Goal: Information Seeking & Learning: Learn about a topic

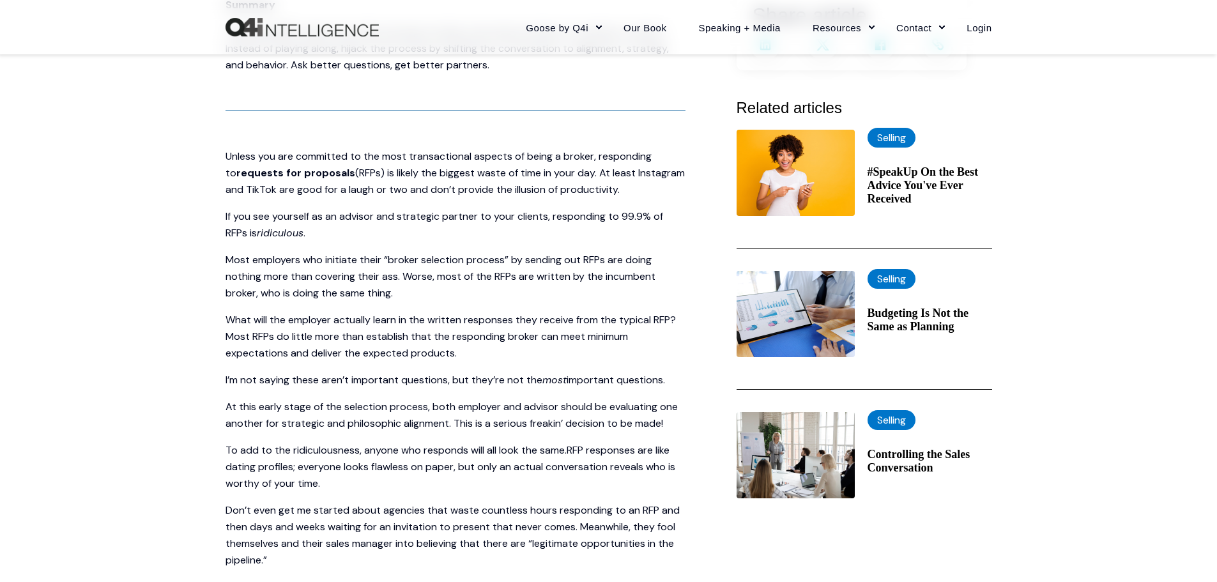
scroll to position [383, 0]
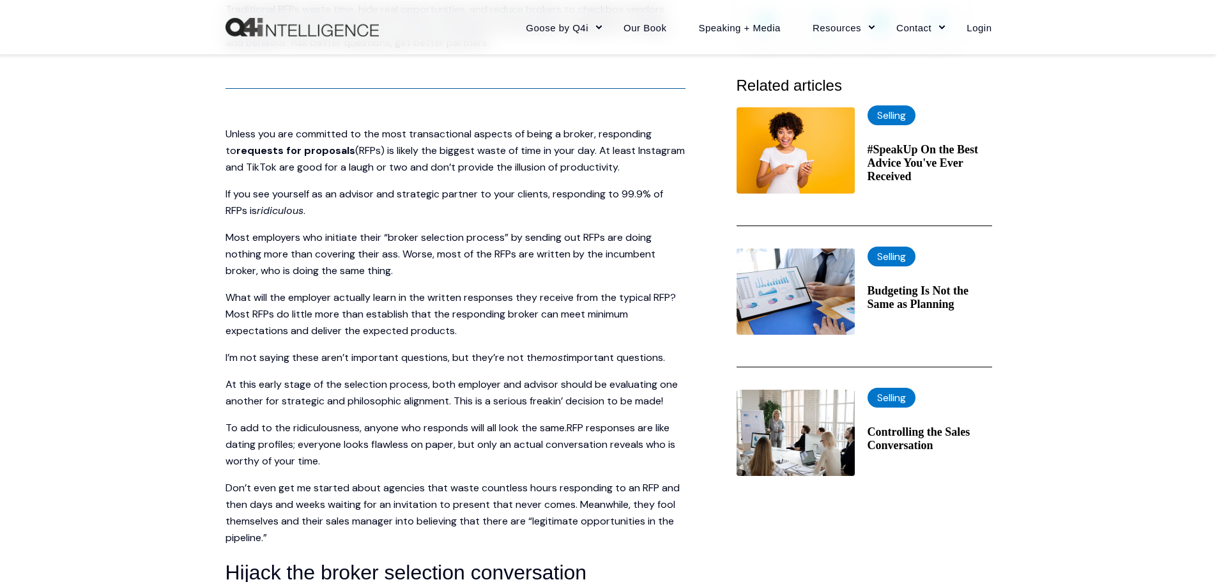
click at [453, 237] on span "Most employers who initiate their “broker selection process” by sending out RFP…" at bounding box center [440, 254] width 430 height 47
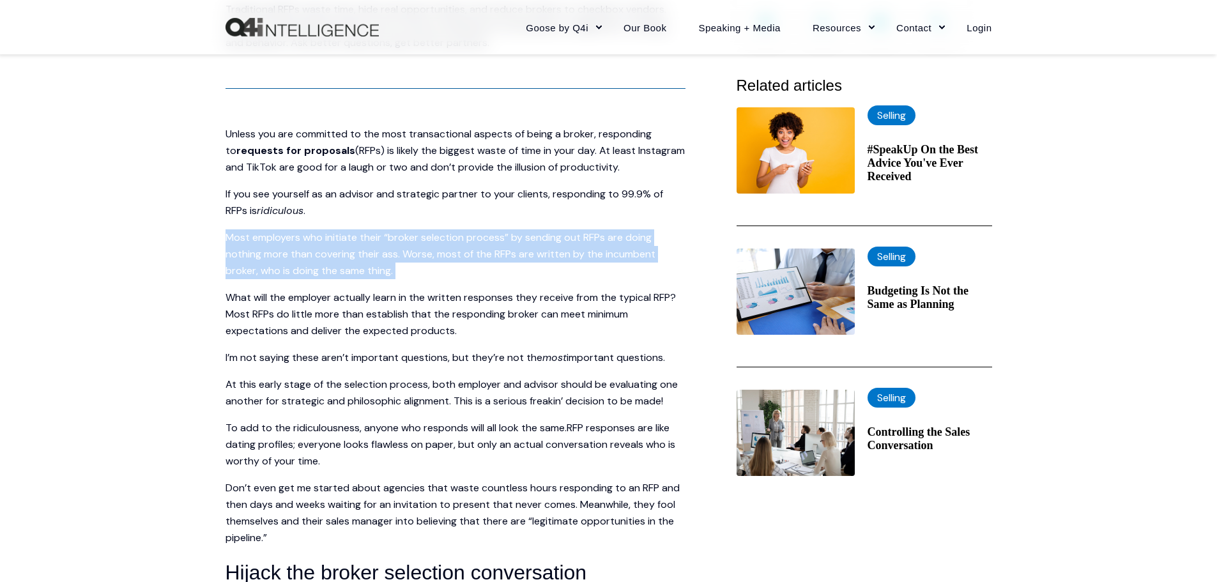
click at [453, 237] on span "Most employers who initiate their “broker selection process” by sending out RFP…" at bounding box center [440, 254] width 430 height 47
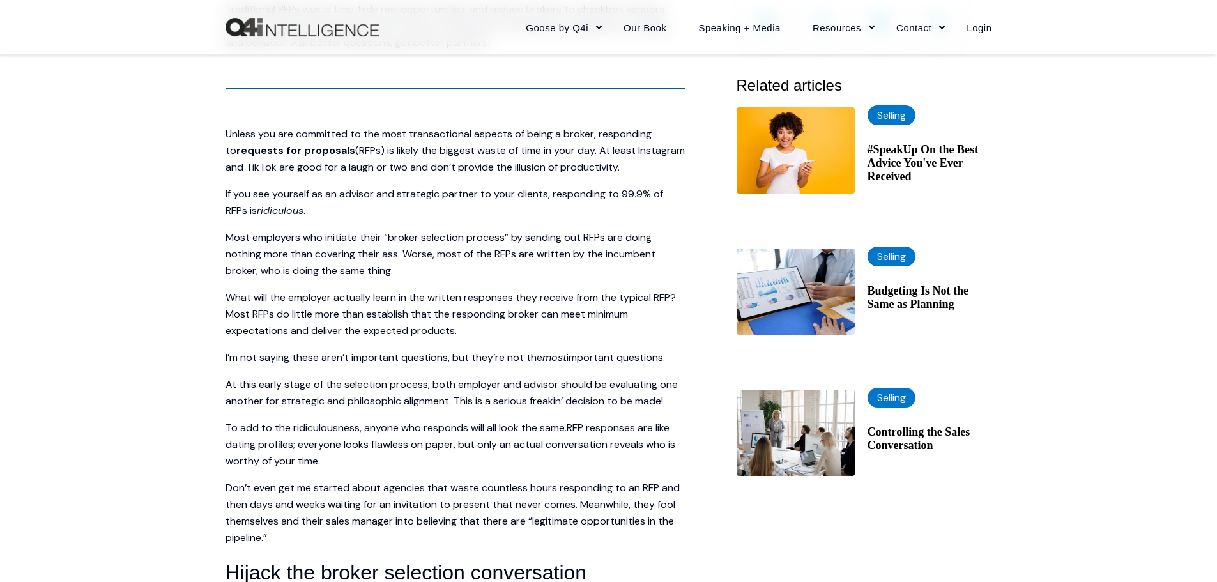
click at [241, 325] on span "What will the employer actually learn in the written responses they receive fro…" at bounding box center [450, 314] width 450 height 47
click at [424, 240] on span "Most employers who initiate their “broker selection process” by sending out RFP…" at bounding box center [440, 254] width 430 height 47
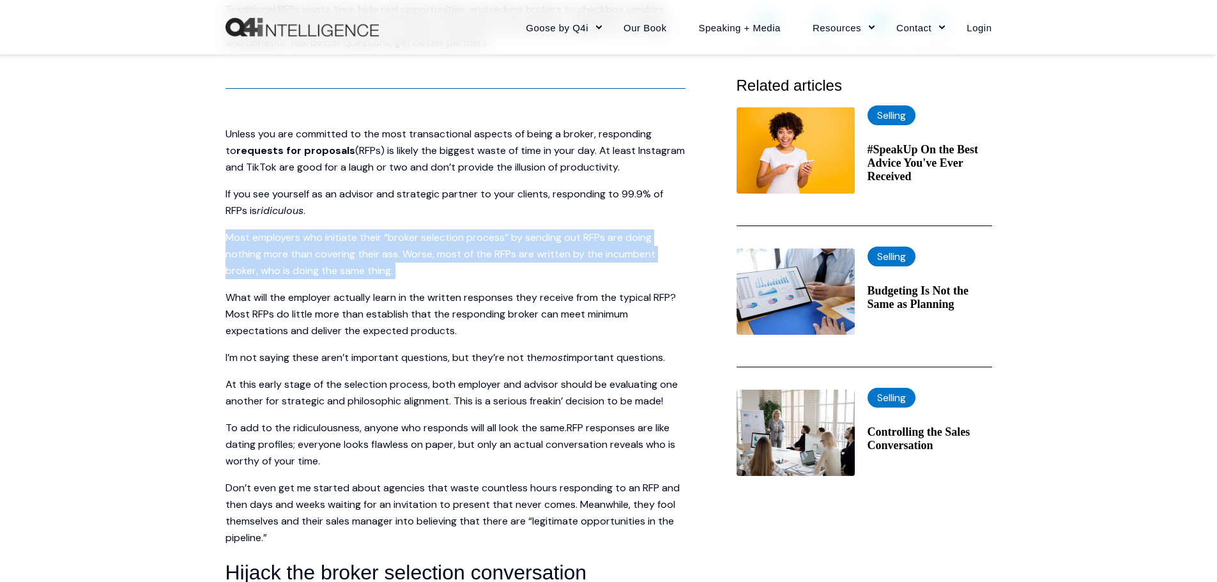
click at [424, 240] on span "Most employers who initiate their “broker selection process” by sending out RFP…" at bounding box center [440, 254] width 430 height 47
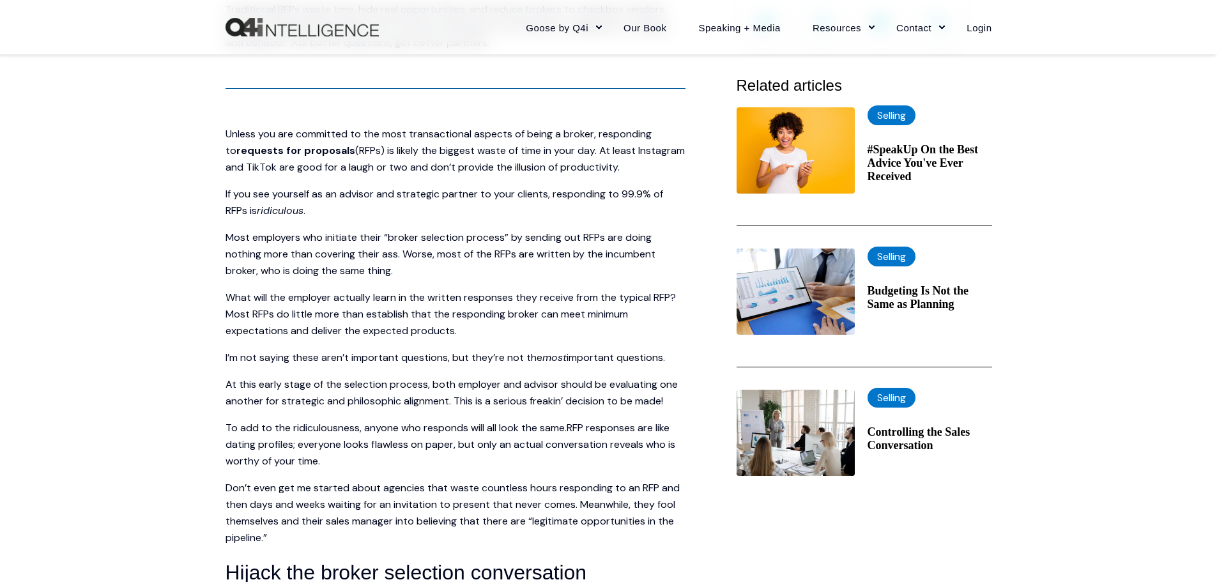
click at [654, 299] on span "What will the employer actually learn in the written responses they receive fro…" at bounding box center [450, 314] width 450 height 47
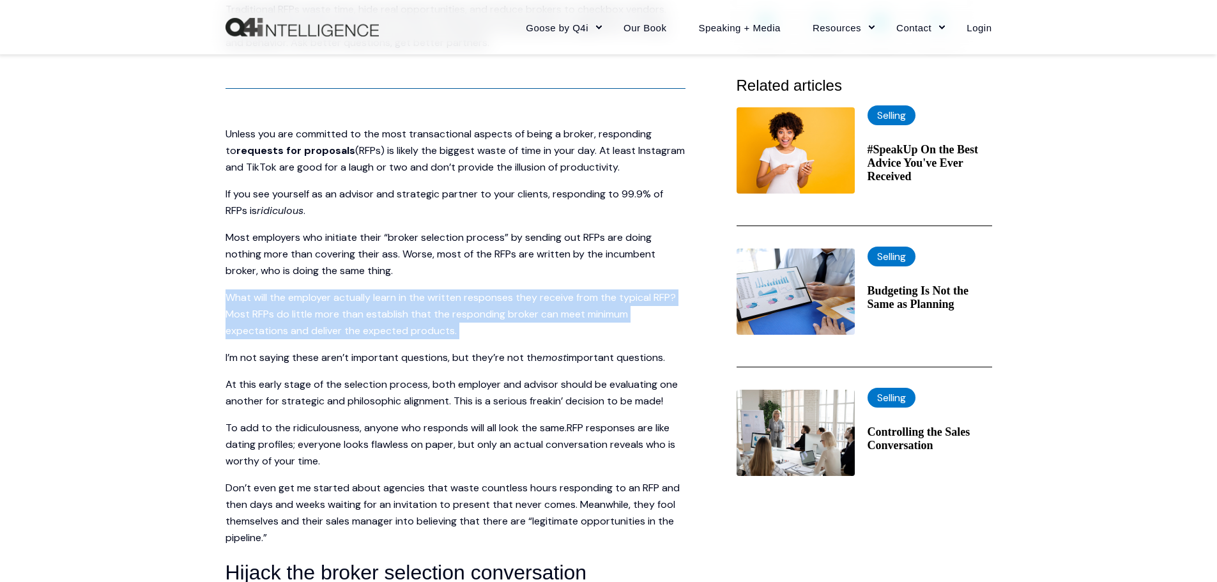
click at [654, 299] on span "What will the employer actually learn in the written responses they receive fro…" at bounding box center [450, 314] width 450 height 47
click at [403, 231] on span "Most employers who initiate their “broker selection process” by sending out RFP…" at bounding box center [440, 254] width 430 height 47
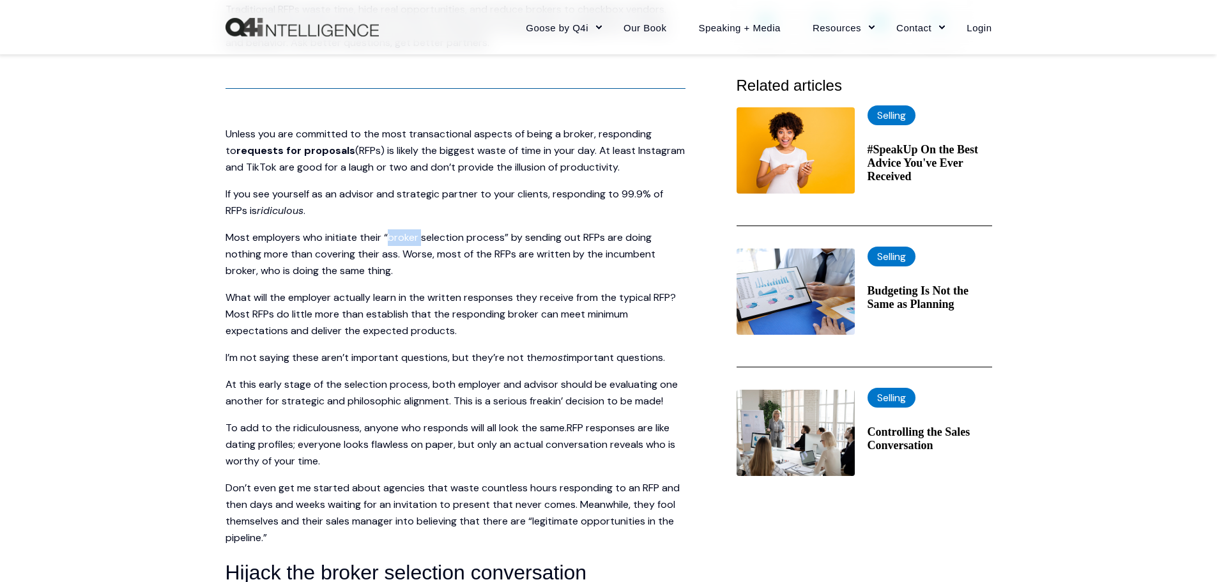
click at [403, 231] on span "Most employers who initiate their “broker selection process” by sending out RFP…" at bounding box center [440, 254] width 430 height 47
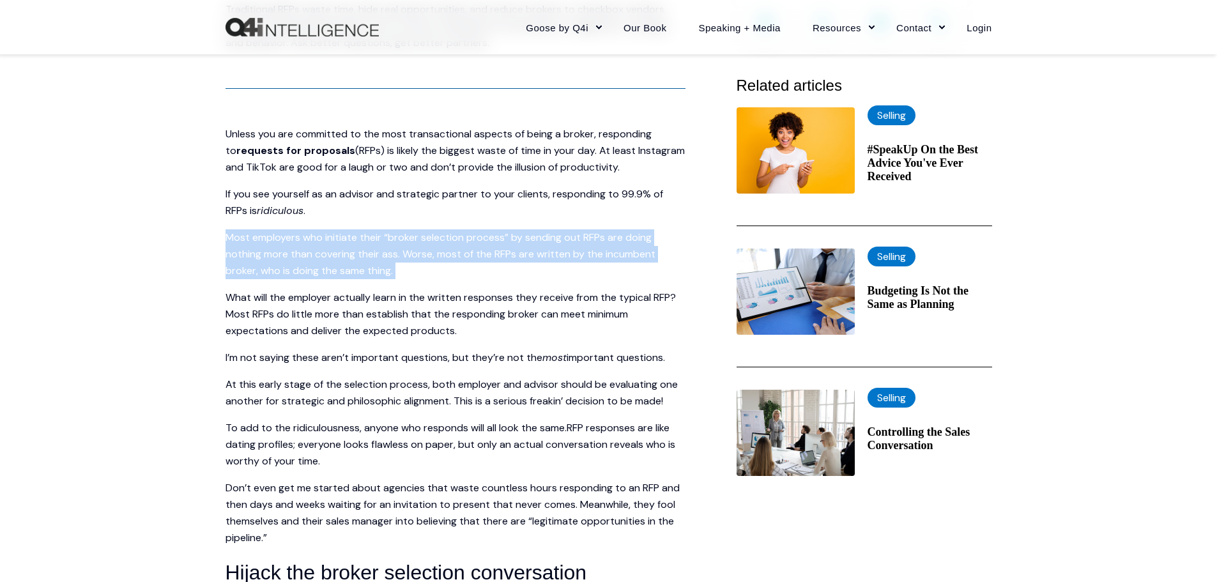
click at [403, 231] on span "Most employers who initiate their “broker selection process” by sending out RFP…" at bounding box center [440, 254] width 430 height 47
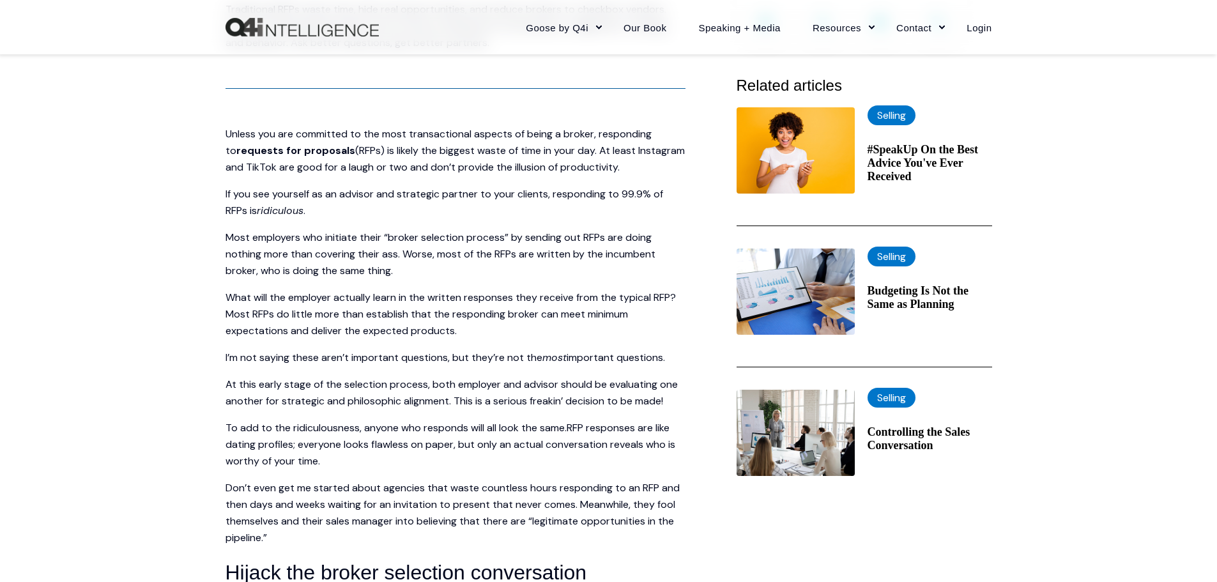
click at [392, 256] on span "Most employers who initiate their “broker selection process” by sending out RFP…" at bounding box center [440, 254] width 430 height 47
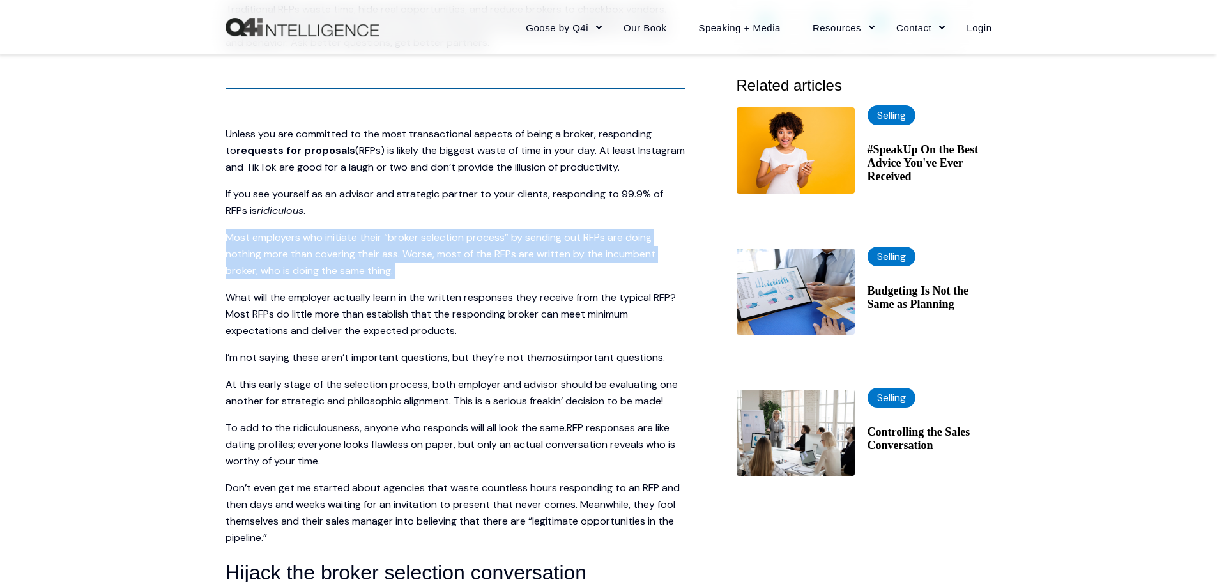
click at [392, 256] on span "Most employers who initiate their “broker selection process” by sending out RFP…" at bounding box center [440, 254] width 430 height 47
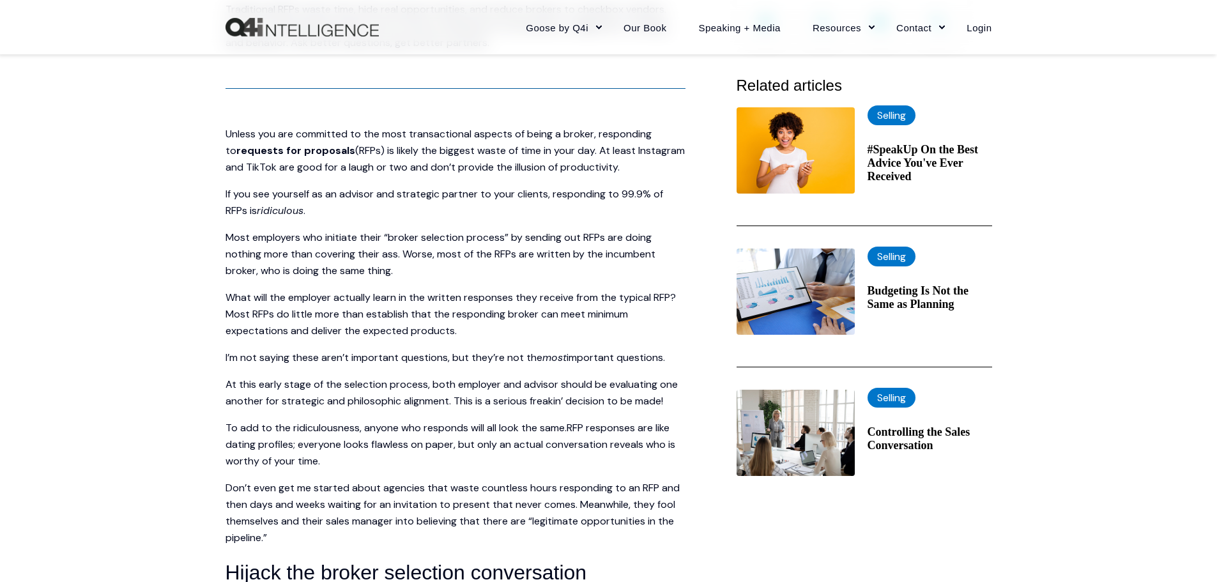
click at [673, 437] on span "RFP responses are like dating profiles; everyone looks flawless on paper, but o…" at bounding box center [450, 444] width 450 height 47
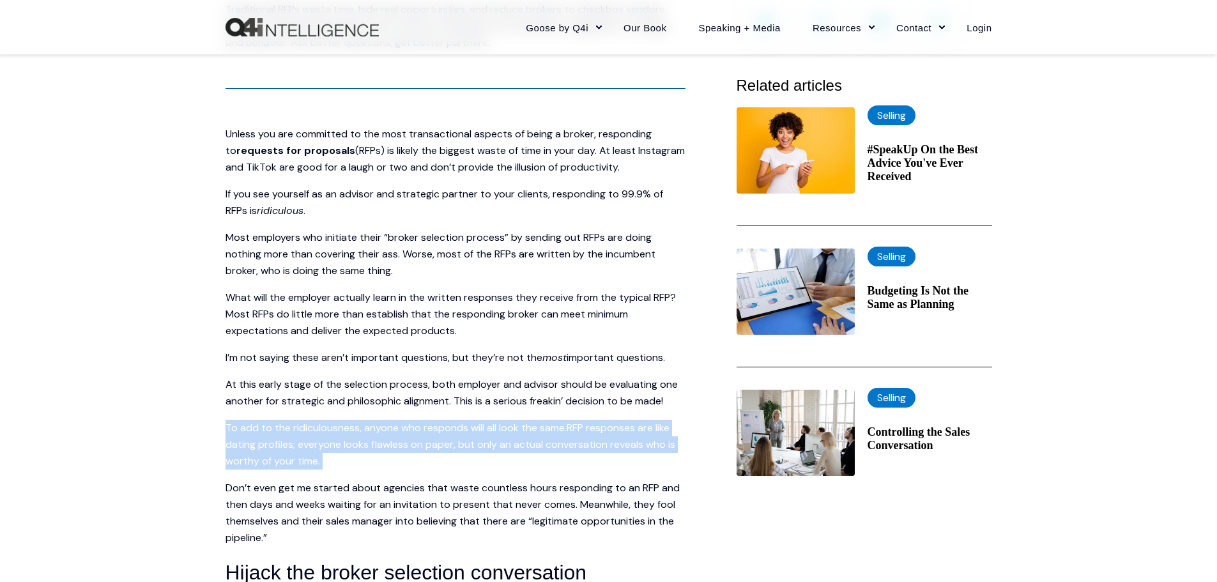
click at [673, 437] on span "RFP responses are like dating profiles; everyone looks flawless on paper, but o…" at bounding box center [450, 444] width 450 height 47
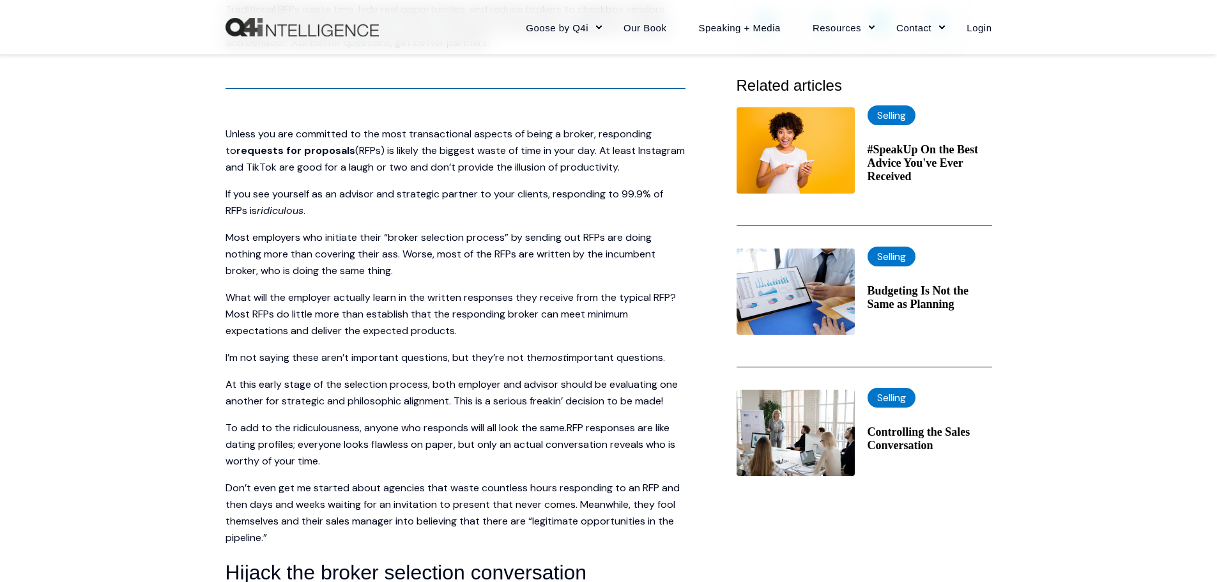
click at [432, 382] on span "At this early stage of the selection process, both employer and advisor should …" at bounding box center [451, 393] width 452 height 30
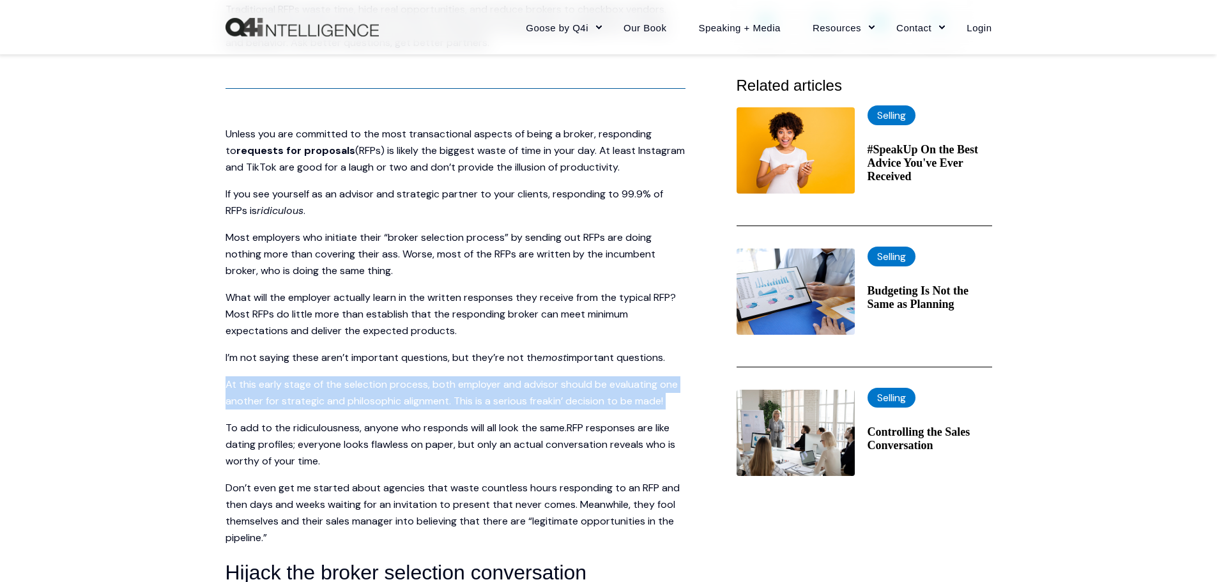
click at [432, 382] on span "At this early stage of the selection process, both employer and advisor should …" at bounding box center [451, 393] width 452 height 30
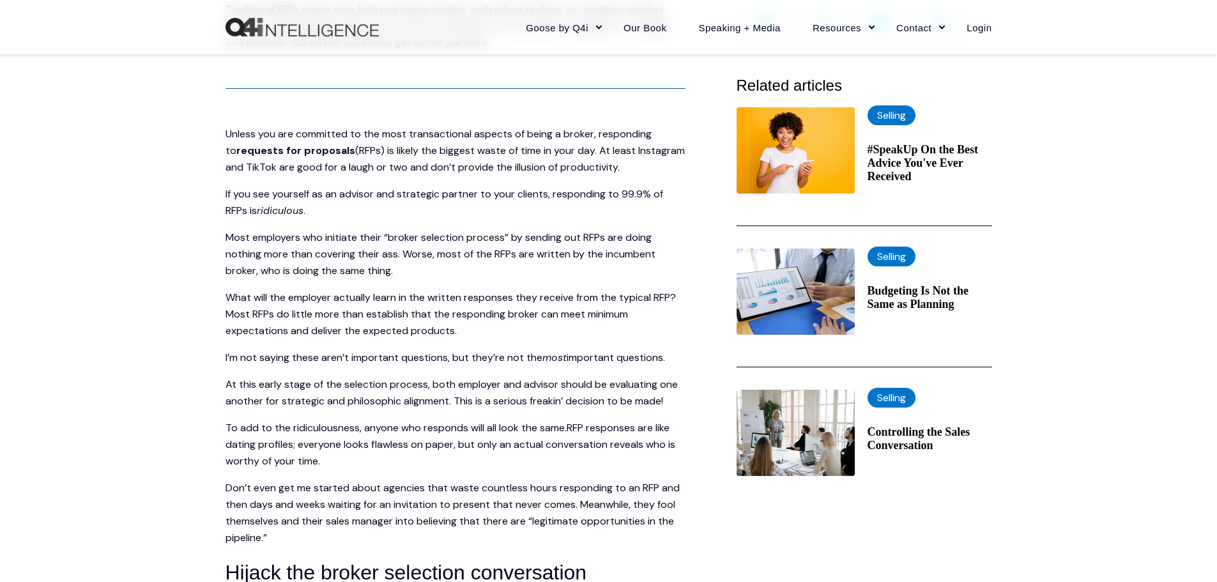
click at [443, 256] on span "Most employers who initiate their “broker selection process” by sending out RFP…" at bounding box center [440, 254] width 430 height 47
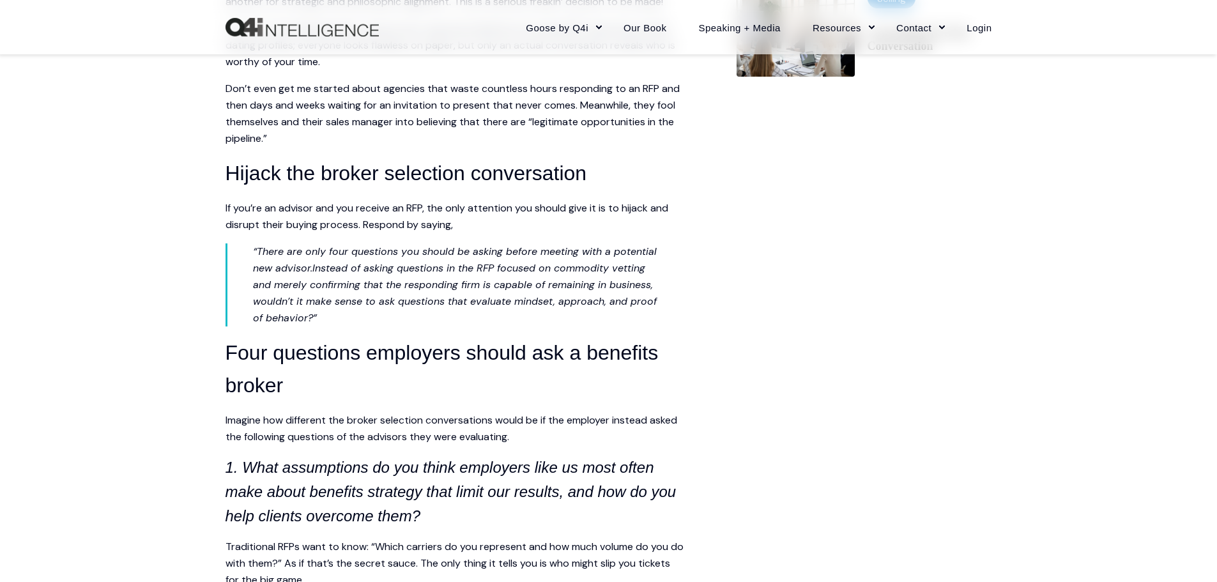
scroll to position [830, 0]
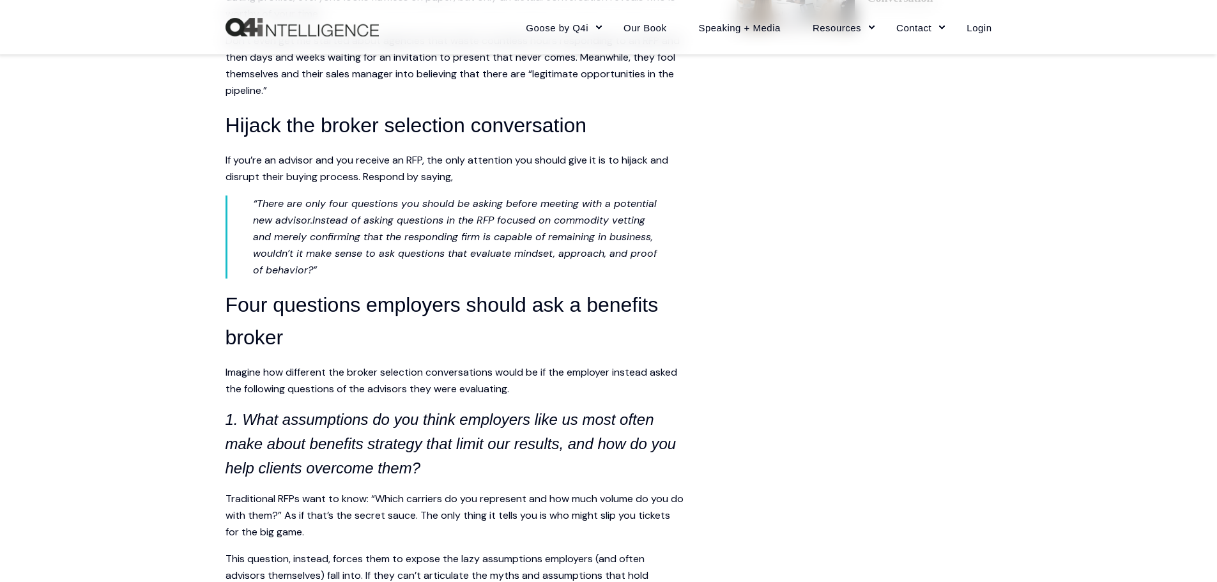
click at [467, 164] on span "If you’re an advisor and you receive an RFP, the only attention you should give…" at bounding box center [446, 168] width 443 height 30
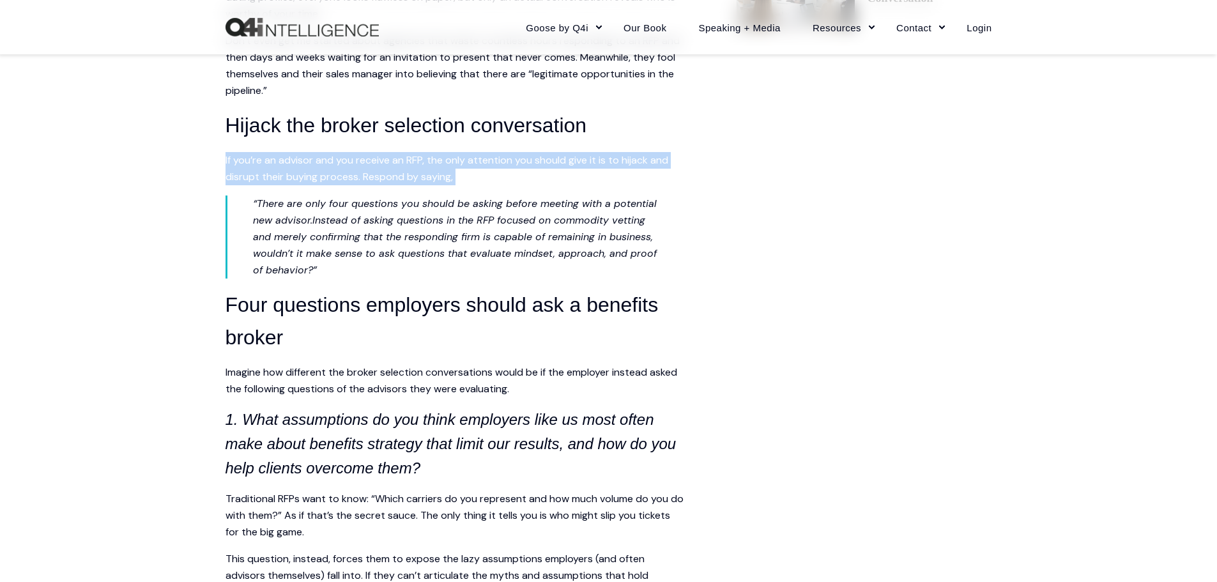
click at [467, 164] on span "If you’re an advisor and you receive an RFP, the only attention you should give…" at bounding box center [446, 168] width 443 height 30
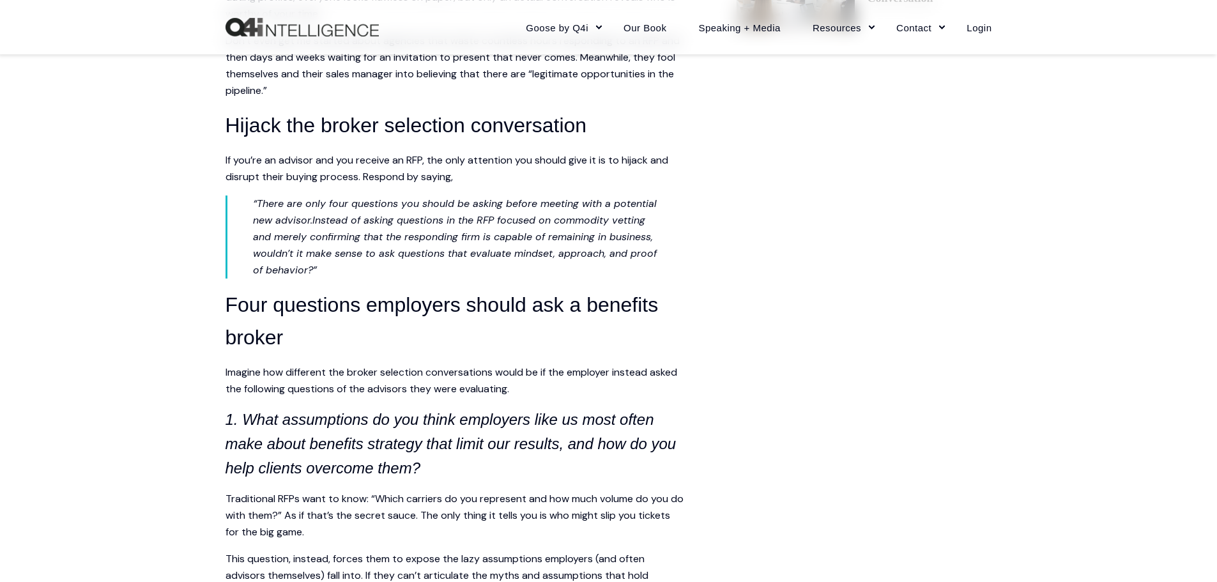
click at [263, 241] on span "Instead of asking questions in the RFP focused on commodity vetting and merely …" at bounding box center [455, 244] width 404 height 63
click at [416, 158] on span "If you’re an advisor and you receive an RFP, the only attention you should give…" at bounding box center [446, 168] width 443 height 30
click at [618, 239] on span "Instead of asking questions in the RFP focused on commodity vetting and merely …" at bounding box center [455, 244] width 404 height 63
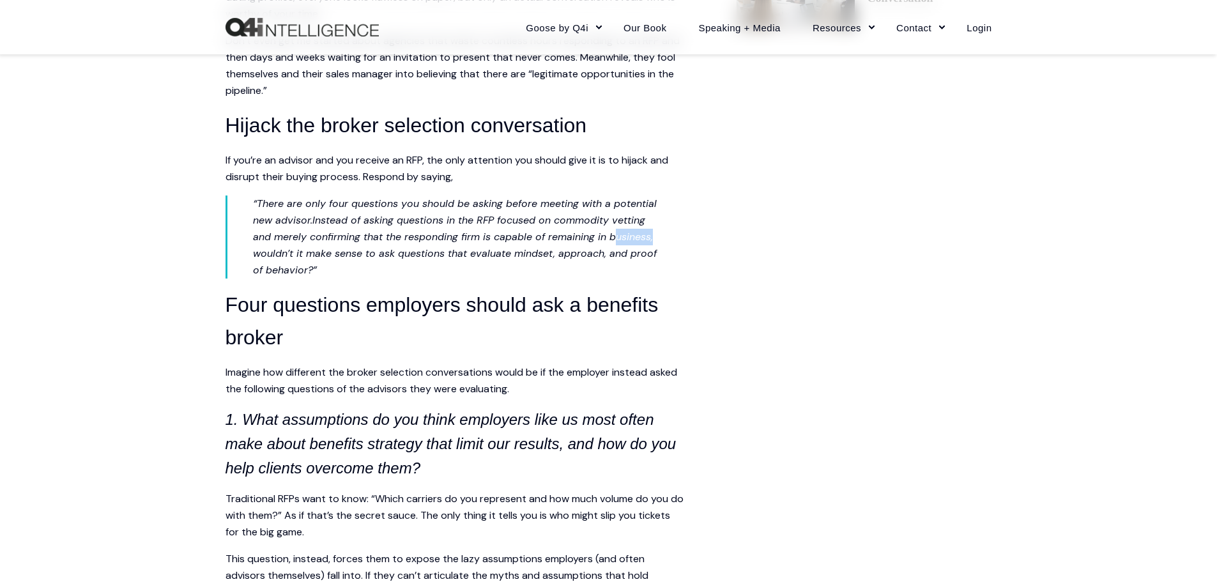
click at [618, 239] on span "Instead of asking questions in the RFP focused on commodity vetting and merely …" at bounding box center [455, 244] width 404 height 63
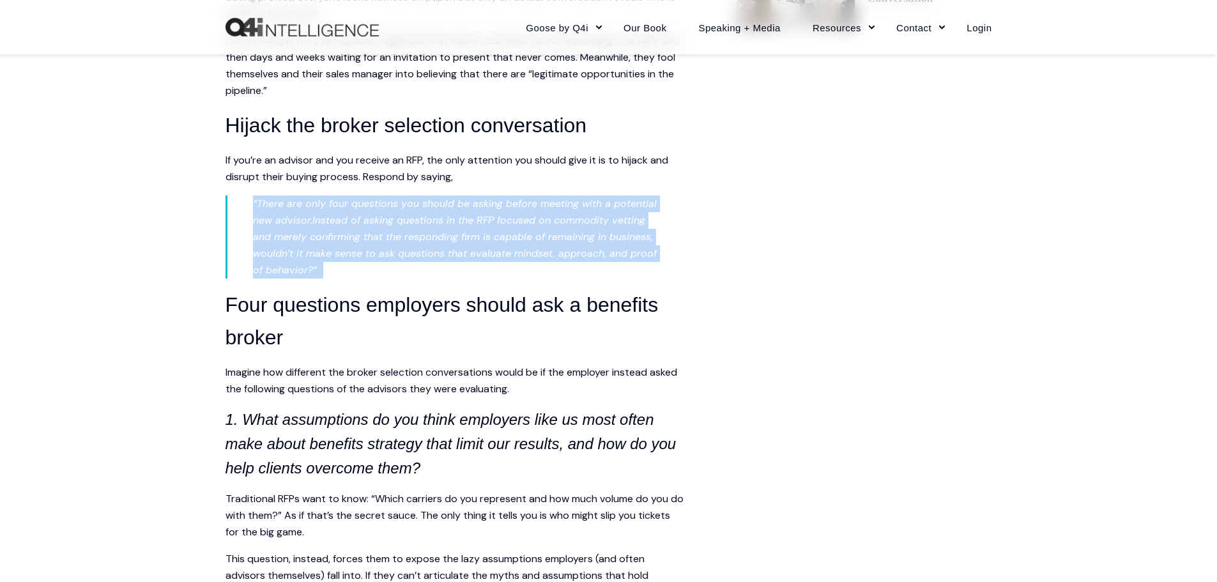
click at [618, 239] on span "Instead of asking questions in the RFP focused on commodity vetting and merely …" at bounding box center [455, 244] width 404 height 63
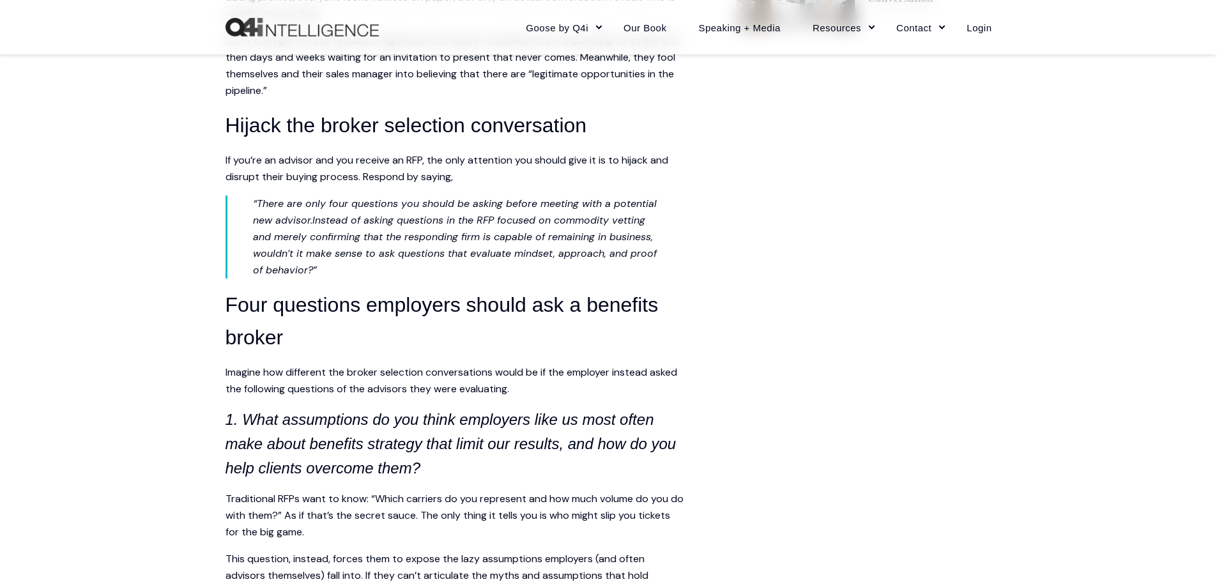
click at [429, 174] on span "If you’re an advisor and you receive an RFP, the only attention you should give…" at bounding box center [446, 168] width 443 height 30
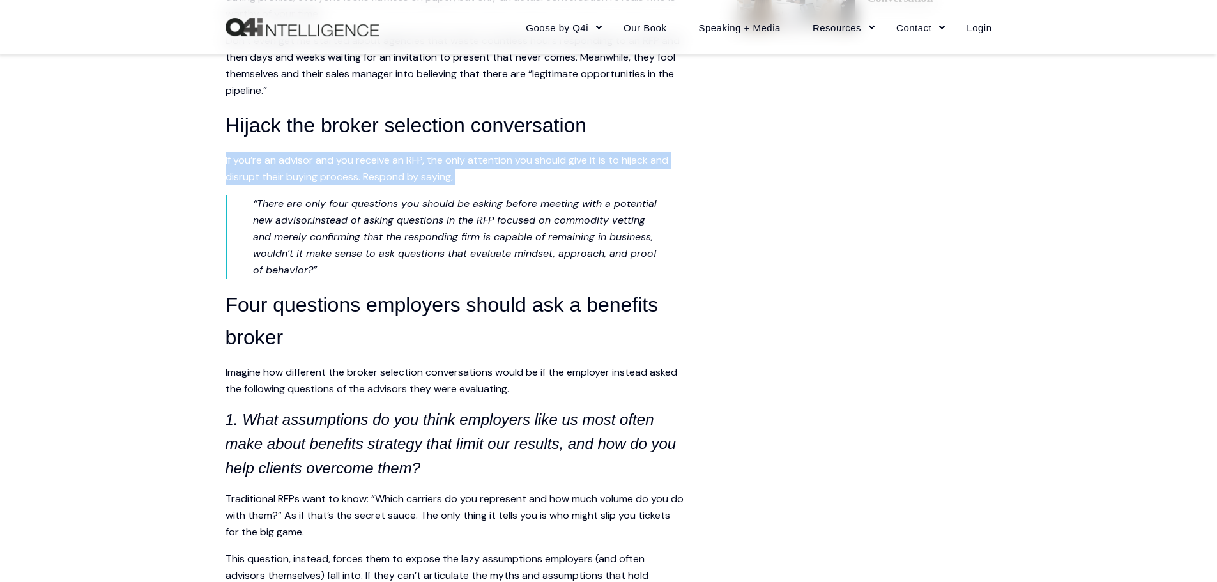
click at [429, 174] on span "If you’re an advisor and you receive an RFP, the only attention you should give…" at bounding box center [446, 168] width 443 height 30
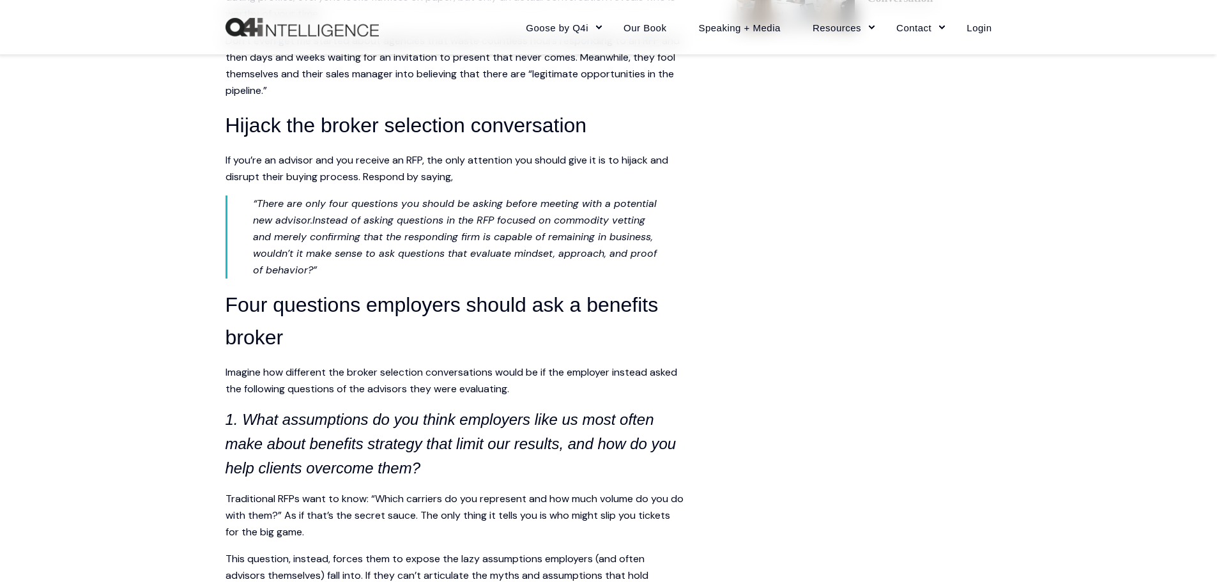
click at [425, 251] on span "Instead of asking questions in the RFP focused on commodity vetting and merely …" at bounding box center [455, 244] width 404 height 63
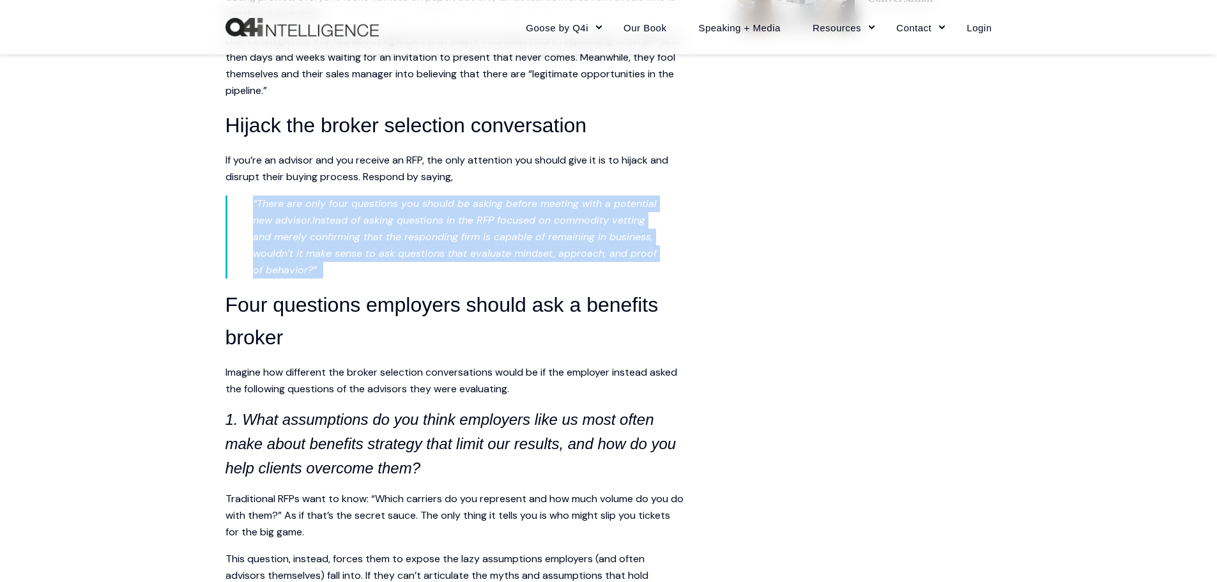
click at [425, 251] on span "Instead of asking questions in the RFP focused on commodity vetting and merely …" at bounding box center [455, 244] width 404 height 63
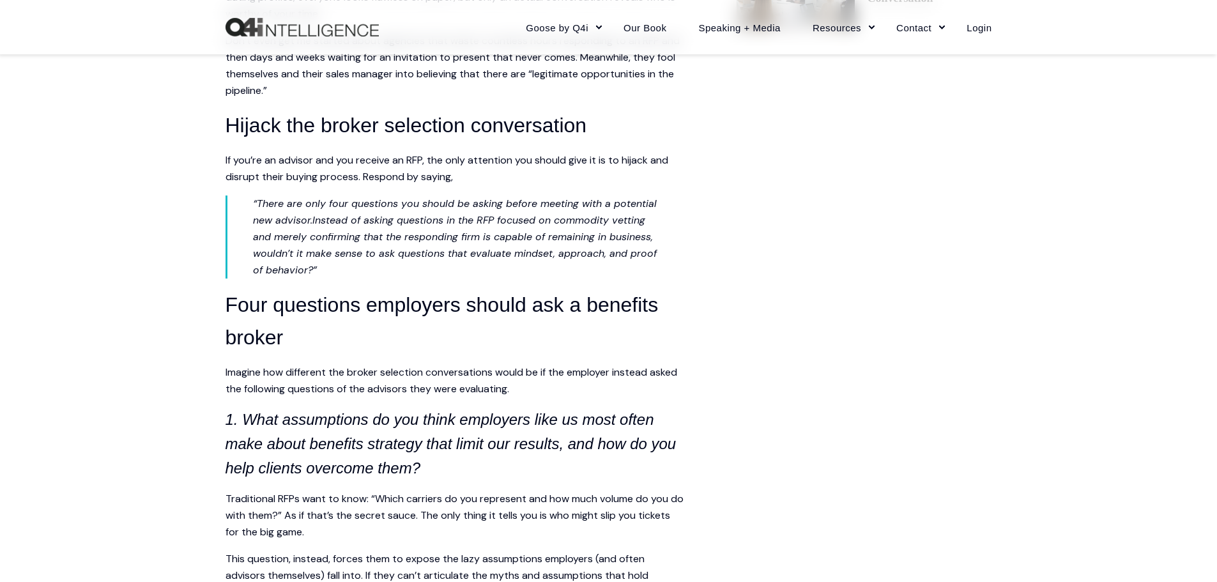
click at [424, 164] on span "If you’re an advisor and you receive an RFP, the only attention you should give…" at bounding box center [446, 168] width 443 height 30
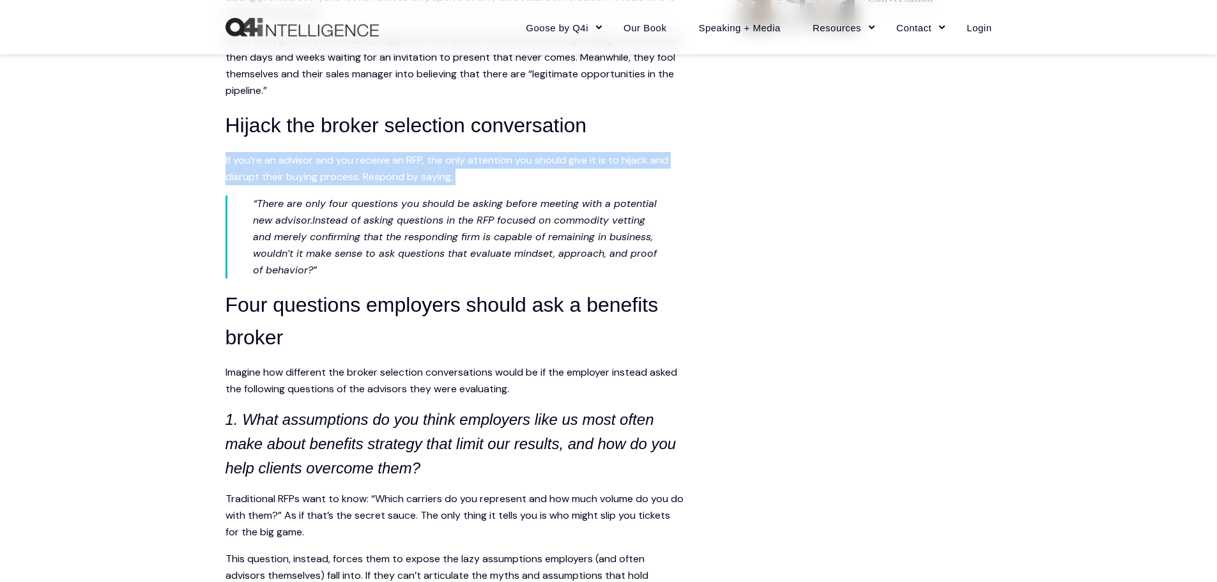
click at [424, 164] on span "If you’re an advisor and you receive an RFP, the only attention you should give…" at bounding box center [446, 168] width 443 height 30
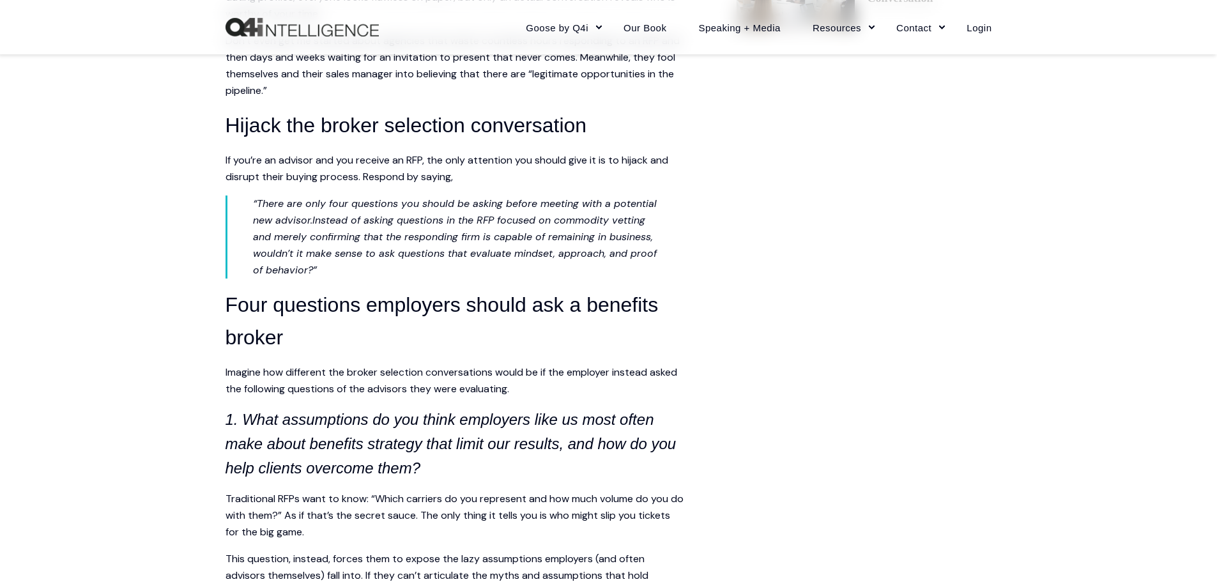
click at [449, 250] on span "Instead of asking questions in the RFP focused on commodity vetting and merely …" at bounding box center [455, 244] width 404 height 63
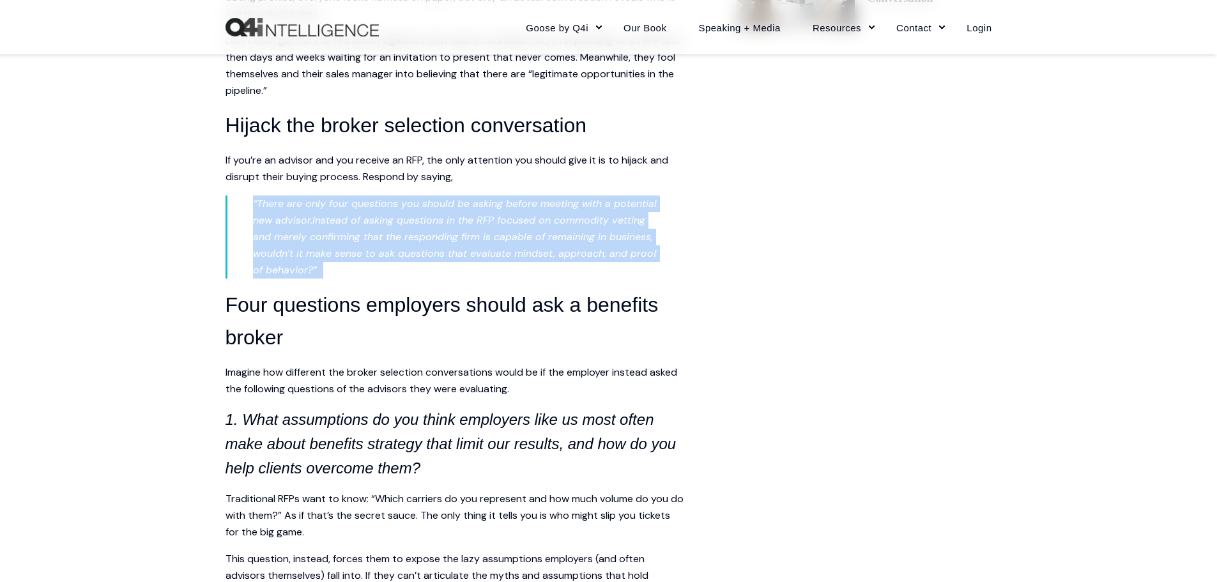
click at [449, 250] on span "Instead of asking questions in the RFP focused on commodity vetting and merely …" at bounding box center [455, 244] width 404 height 63
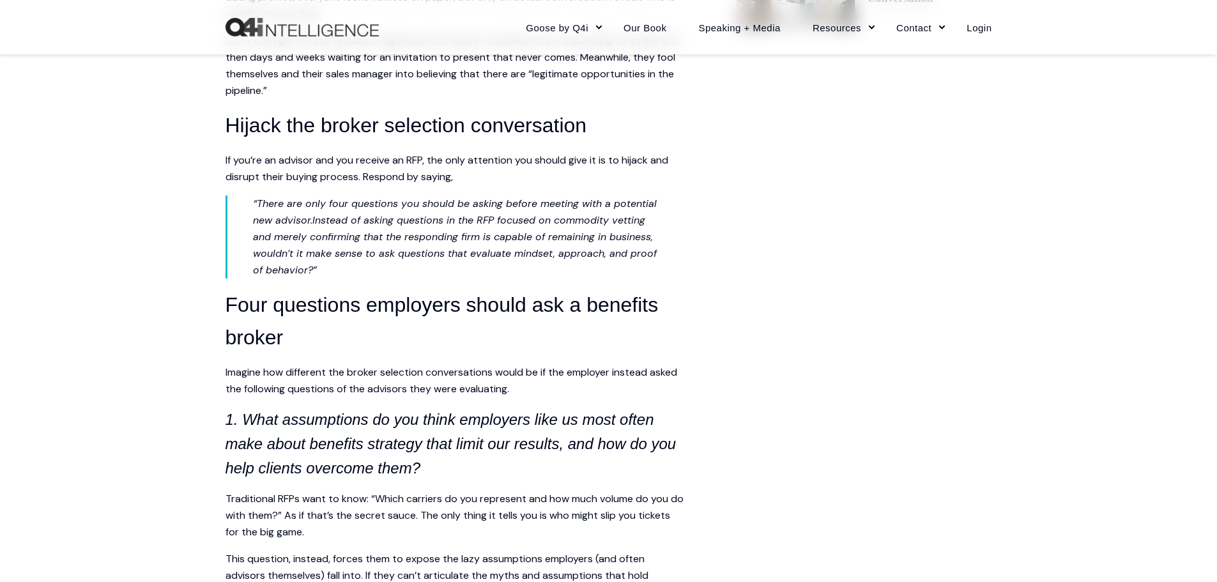
click at [447, 156] on span "If you’re an advisor and you receive an RFP, the only attention you should give…" at bounding box center [446, 168] width 443 height 30
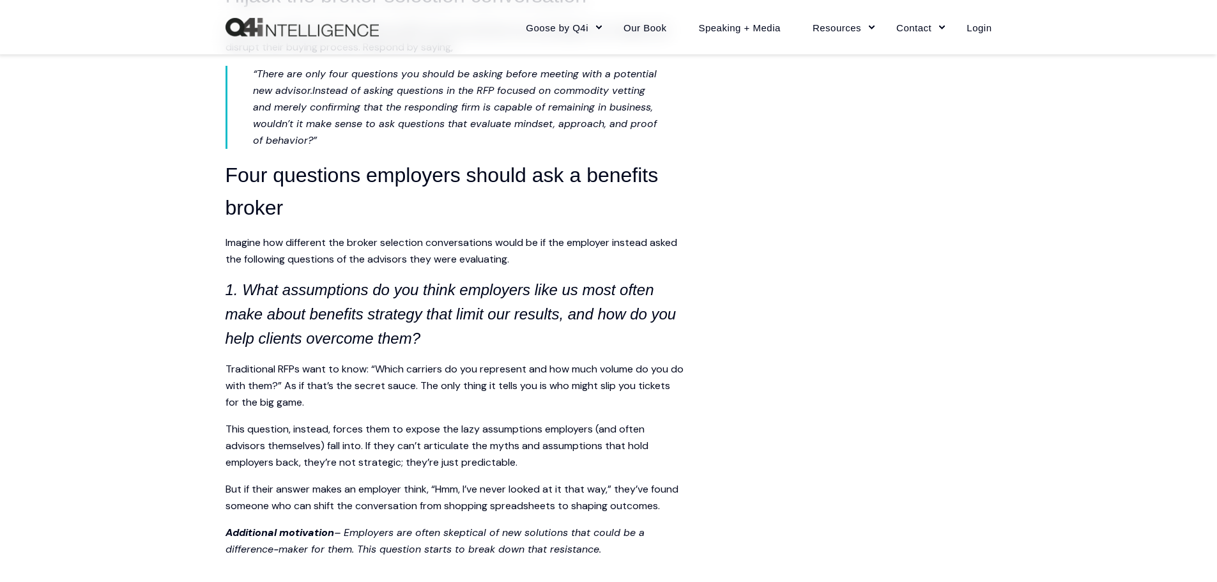
scroll to position [1022, 0]
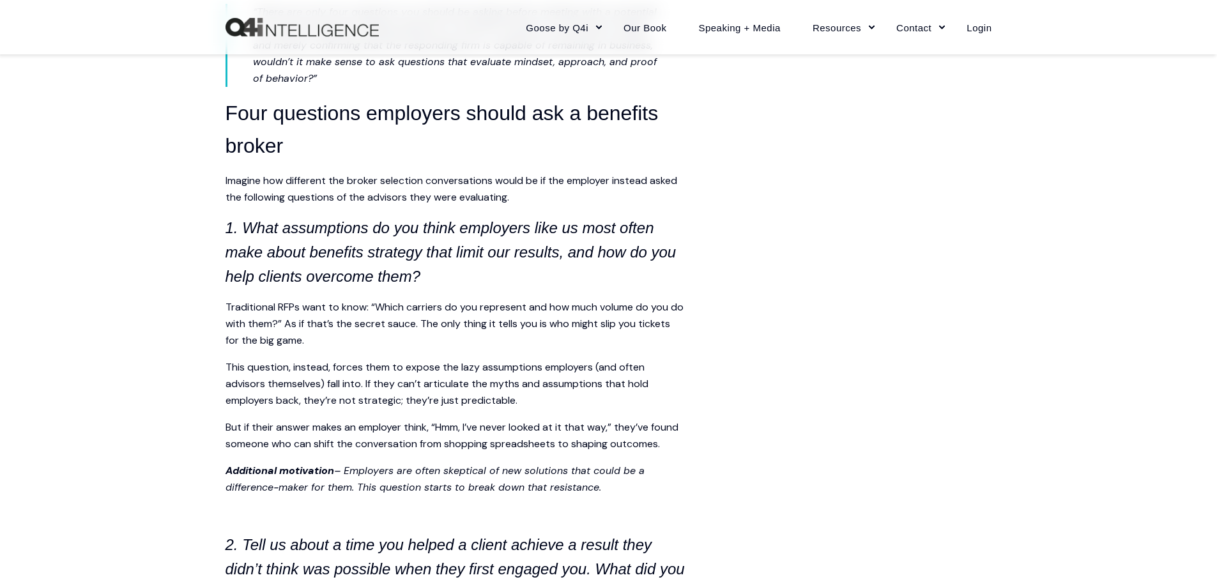
click at [428, 230] on icon "1. What assumptions do you think employers like us most often make about benefi…" at bounding box center [450, 252] width 451 height 66
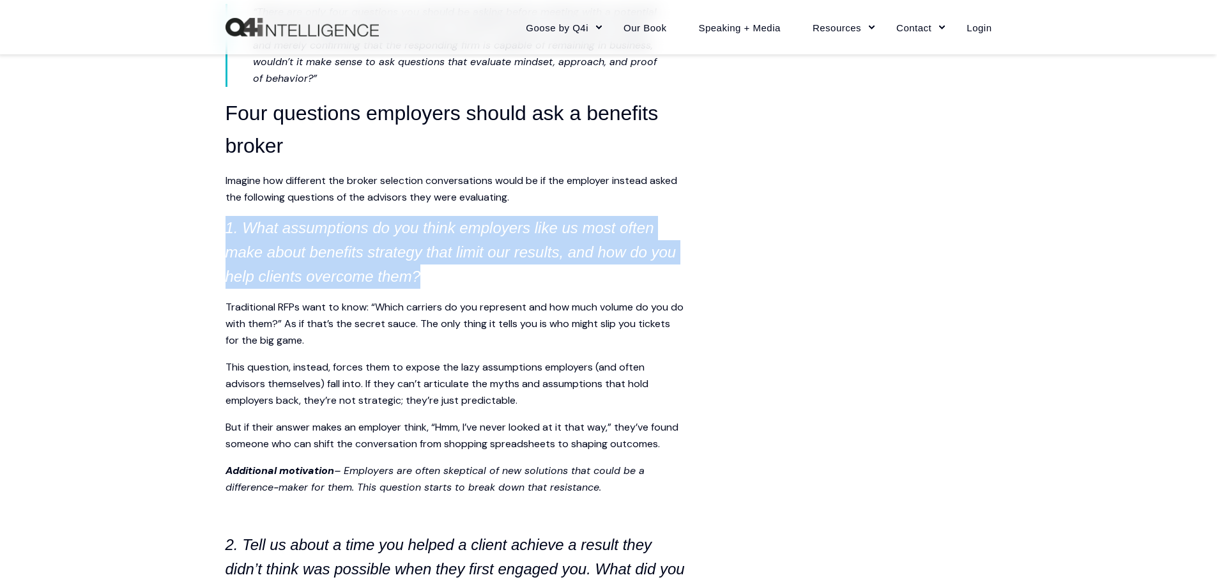
click at [428, 230] on icon "1. What assumptions do you think employers like us most often make about benefi…" at bounding box center [450, 252] width 451 height 66
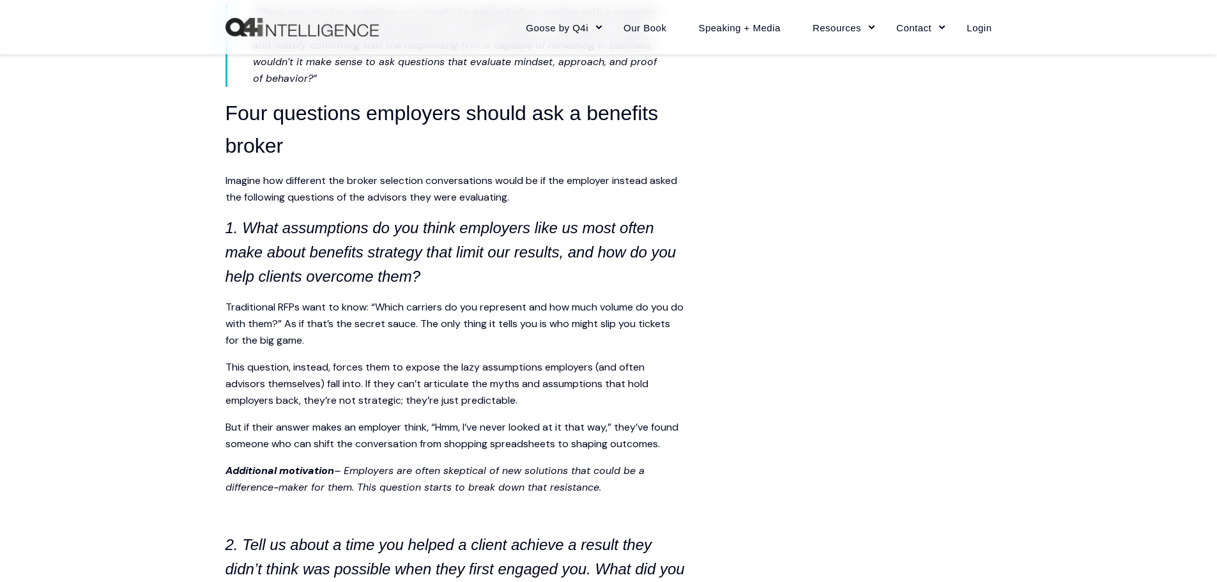
click at [246, 404] on span "This question, instead, forces them to expose the lazy assumptions employers (a…" at bounding box center [436, 383] width 423 height 47
click at [432, 237] on h4 "1. What assumptions do you think employers like us most often make about benefi…" at bounding box center [455, 252] width 460 height 73
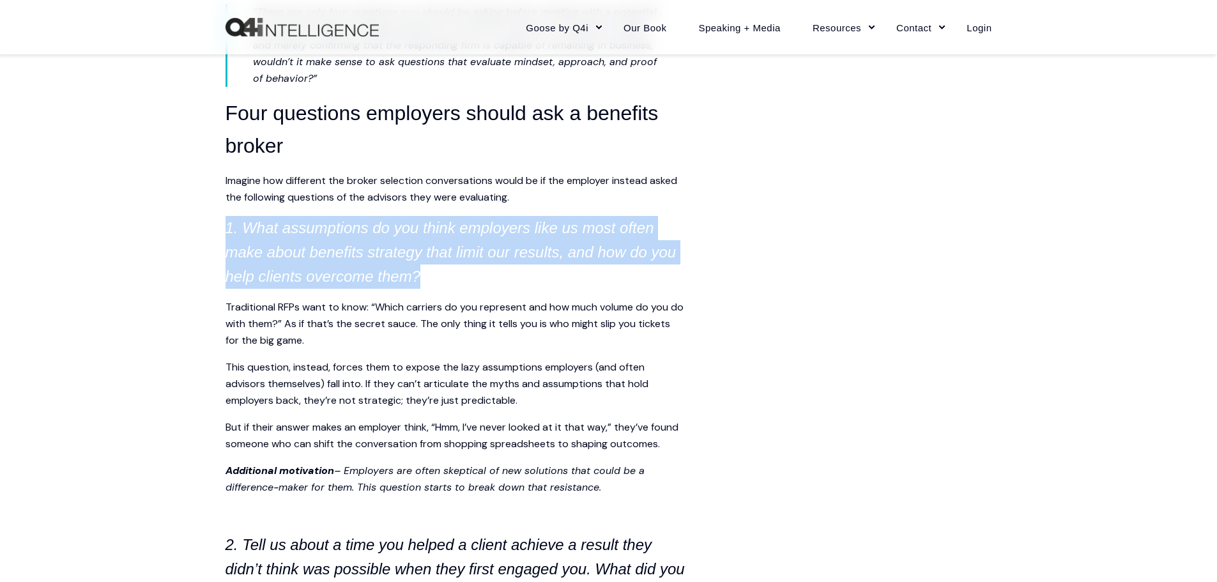
click at [432, 237] on h4 "1. What assumptions do you think employers like us most often make about benefi…" at bounding box center [455, 252] width 460 height 73
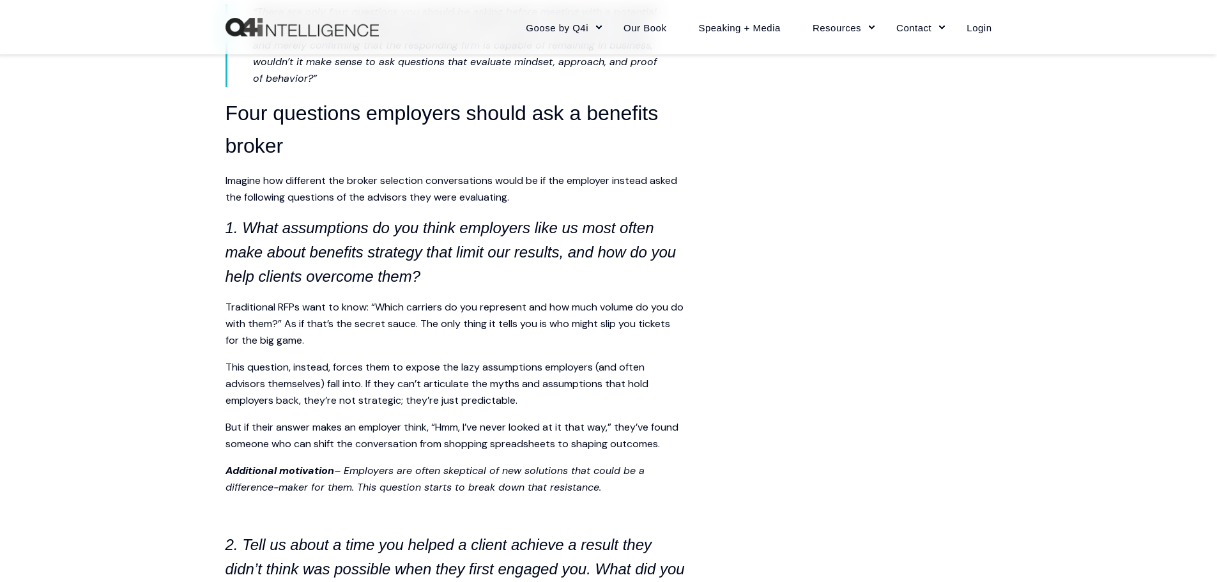
click at [634, 376] on p "This question, instead, forces them to expose the lazy assumptions employers (a…" at bounding box center [455, 384] width 460 height 50
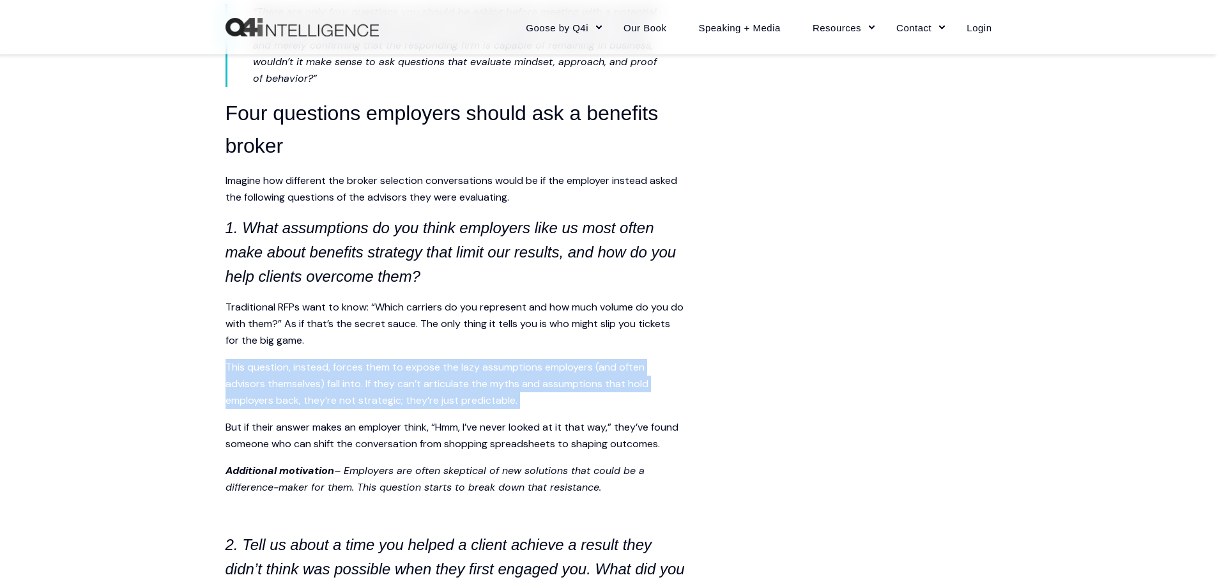
click at [634, 376] on p "This question, instead, forces them to expose the lazy assumptions employers (a…" at bounding box center [455, 384] width 460 height 50
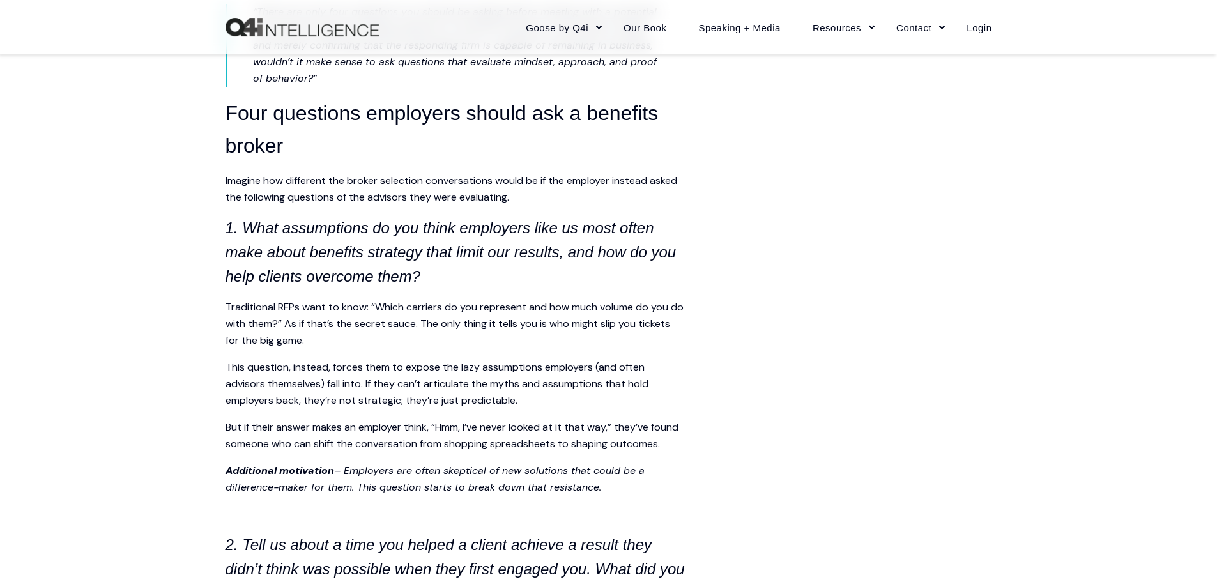
click at [424, 287] on h4 "1. What assumptions do you think employers like us most often make about benefi…" at bounding box center [455, 252] width 460 height 73
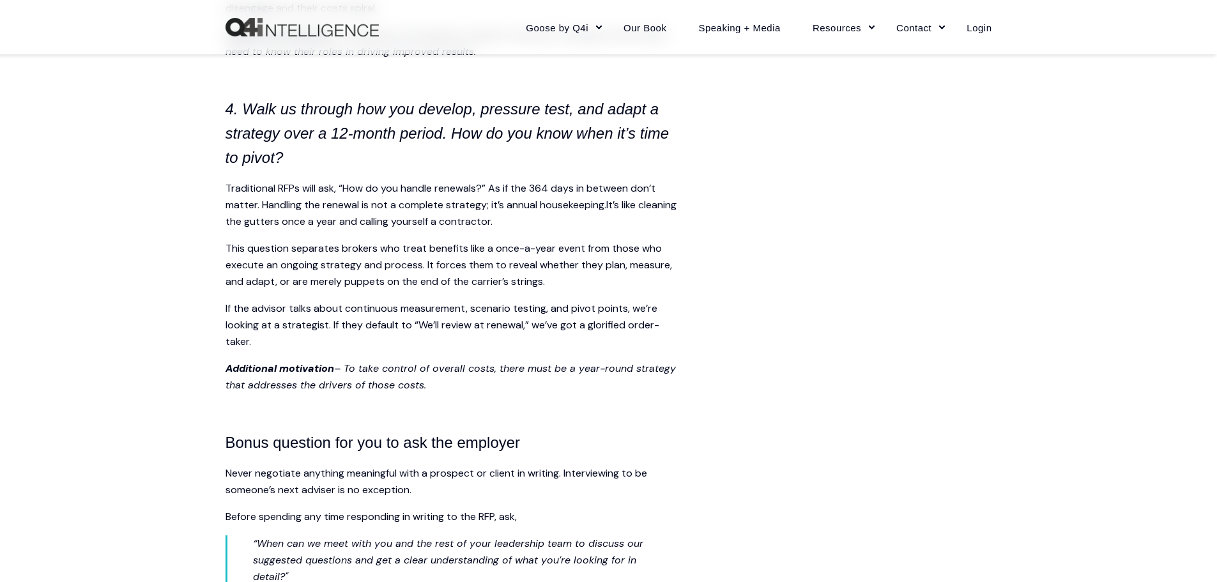
scroll to position [2108, 0]
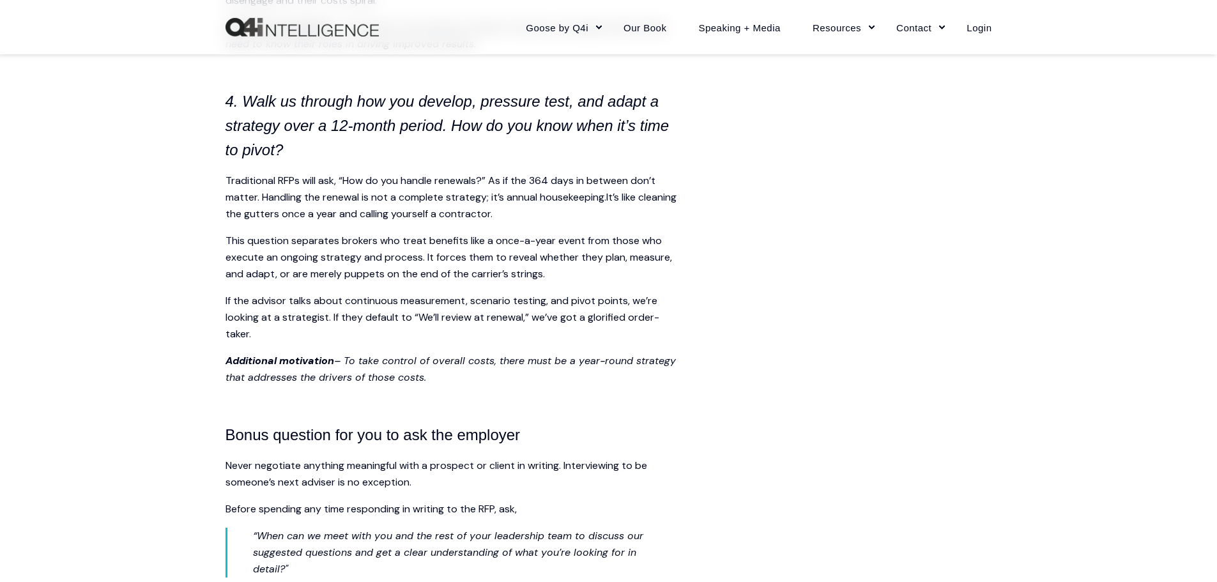
click at [449, 116] on h4 "4. Walk us through how you develop, pressure test, and adapt a strategy over a …" at bounding box center [455, 125] width 460 height 73
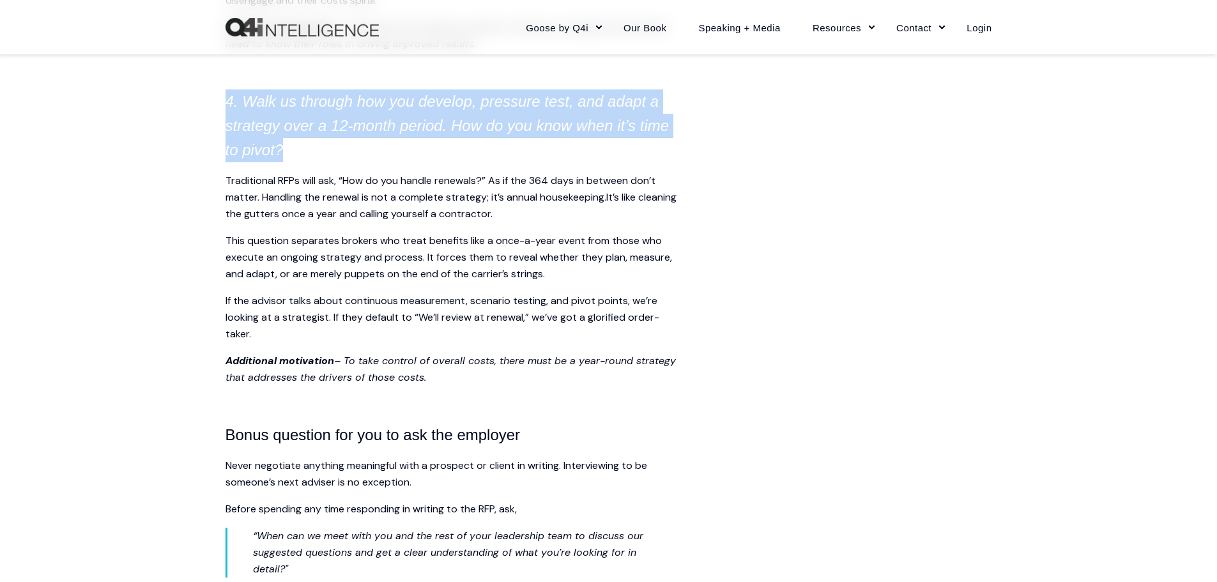
click at [449, 116] on h4 "4. Walk us through how you develop, pressure test, and adapt a strategy over a …" at bounding box center [455, 125] width 460 height 73
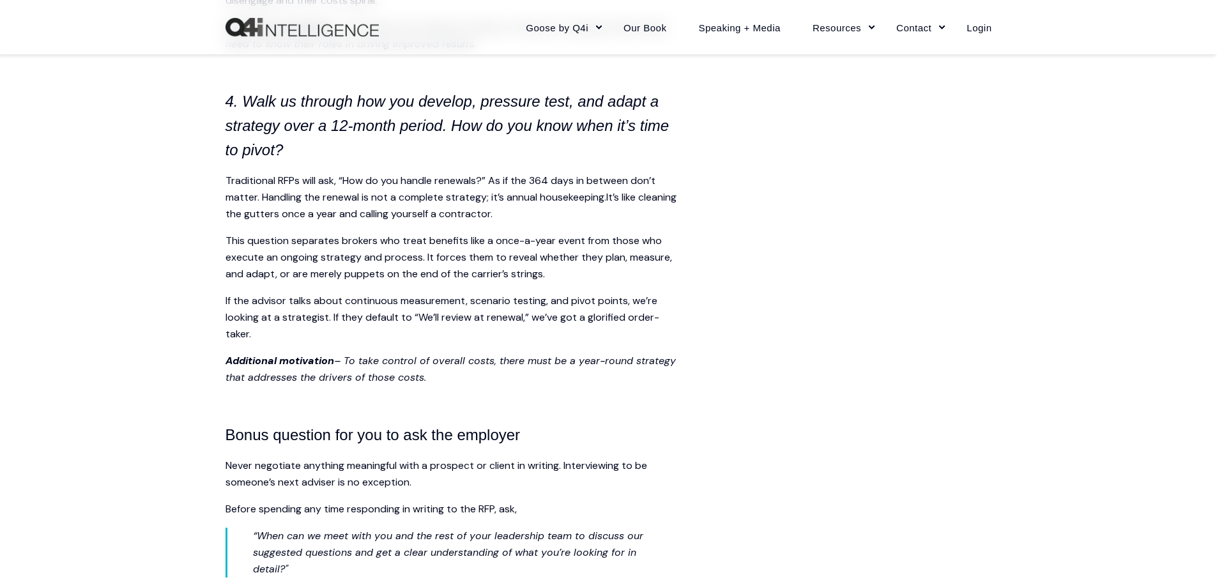
click at [252, 320] on span "If the advisor talks about continuous measurement, scenario testing, and pivot …" at bounding box center [442, 317] width 434 height 47
click at [427, 116] on h4 "4. Walk us through how you develop, pressure test, and adapt a strategy over a …" at bounding box center [455, 125] width 460 height 73
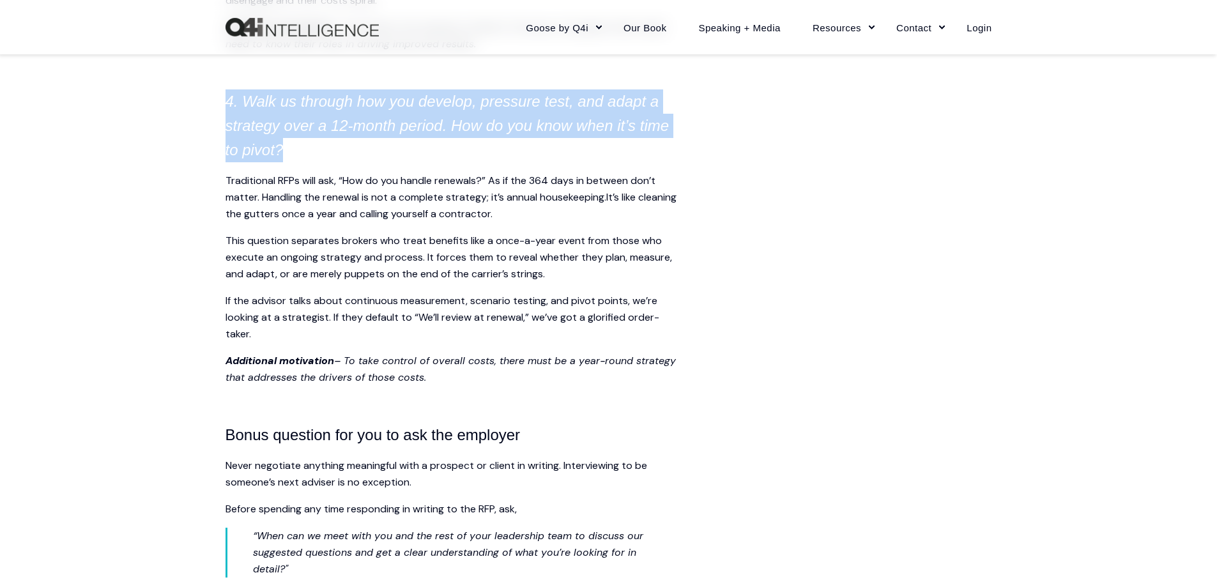
click at [427, 116] on h4 "4. Walk us through how you develop, pressure test, and adapt a strategy over a …" at bounding box center [455, 125] width 460 height 73
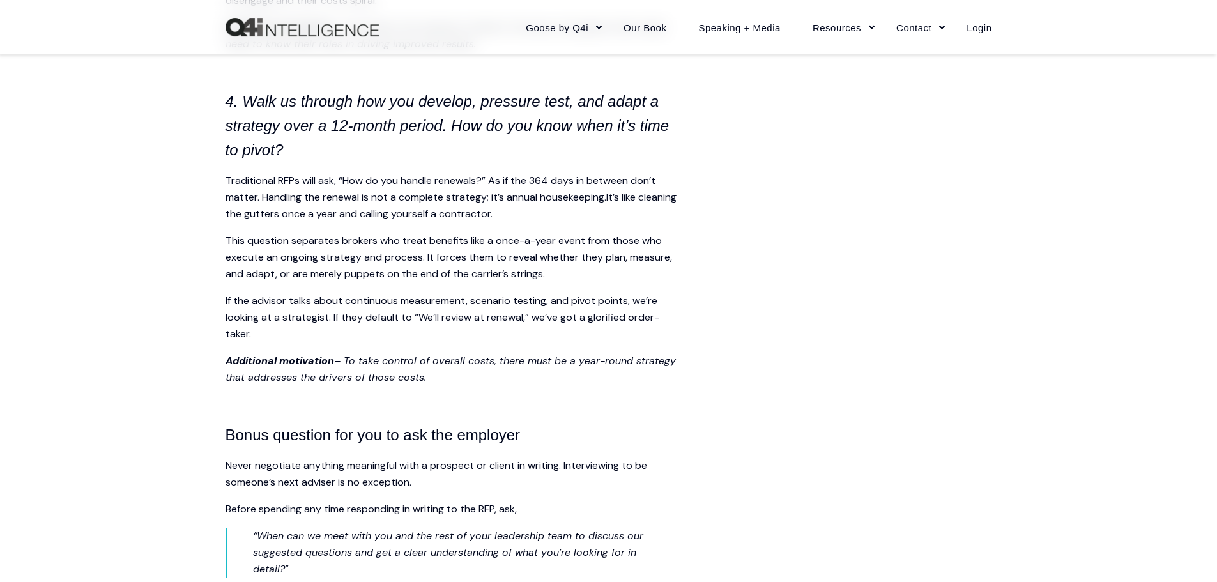
click at [617, 256] on span "This question separates brokers who treat benefits like a once-a-year event fro…" at bounding box center [448, 257] width 447 height 47
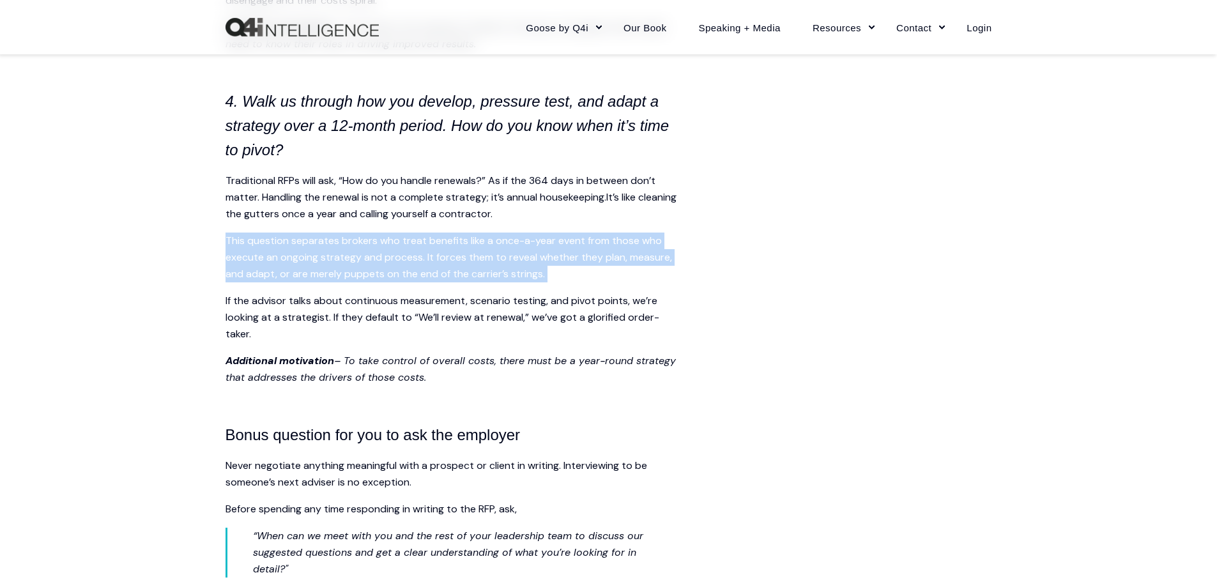
click at [617, 256] on span "This question separates brokers who treat benefits like a once-a-year event fro…" at bounding box center [448, 257] width 447 height 47
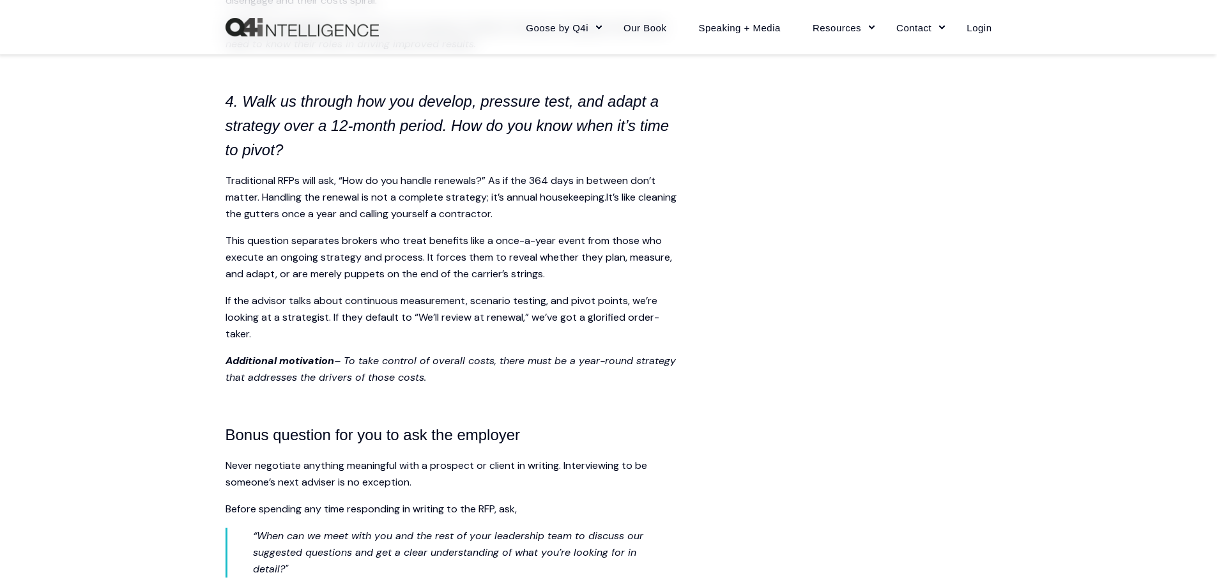
click at [429, 318] on span "If the advisor talks about continuous measurement, scenario testing, and pivot …" at bounding box center [442, 317] width 434 height 47
click at [432, 312] on span "If the advisor talks about continuous measurement, scenario testing, and pivot …" at bounding box center [442, 317] width 434 height 47
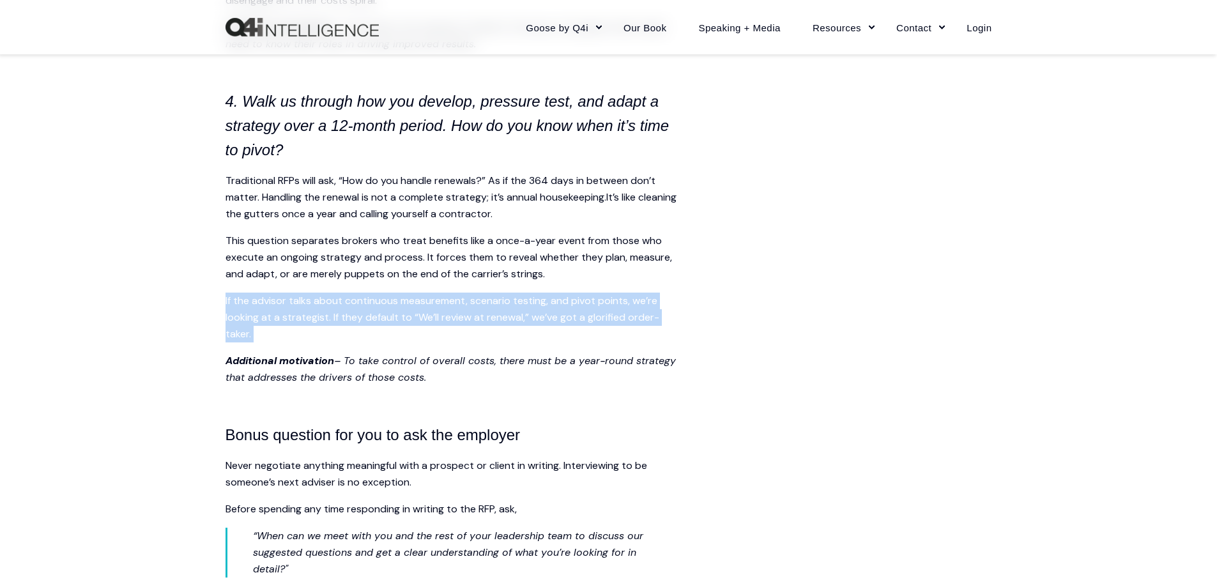
click at [432, 312] on span "If the advisor talks about continuous measurement, scenario testing, and pivot …" at bounding box center [442, 317] width 434 height 47
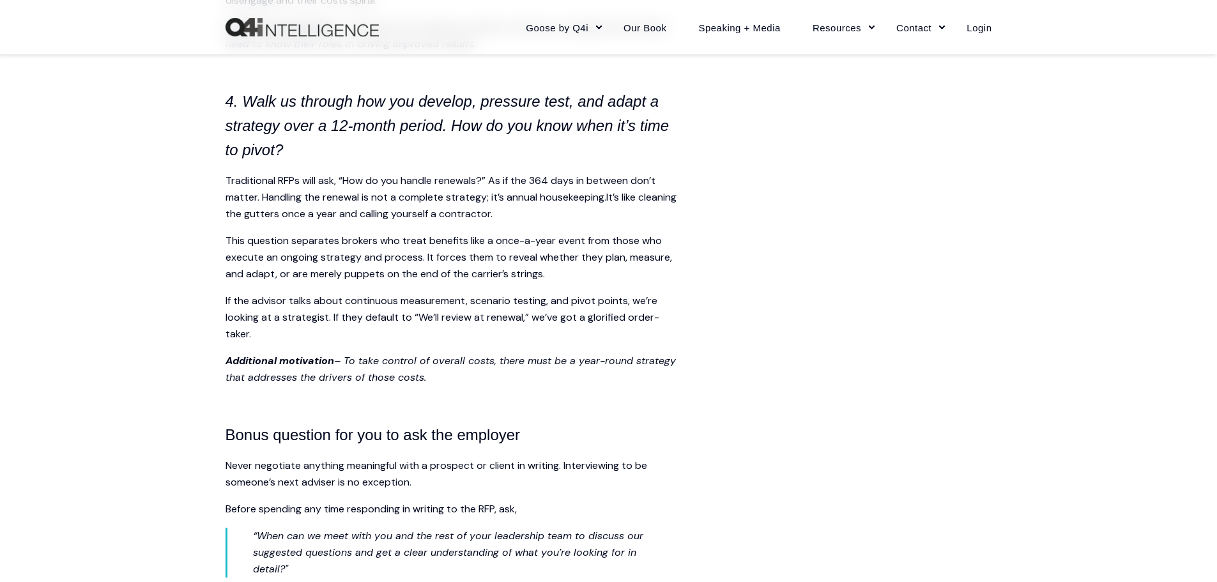
click at [423, 195] on span "Traditional RFPs will ask, “How do you handle renewals?” As if the 364 days in …" at bounding box center [440, 189] width 430 height 30
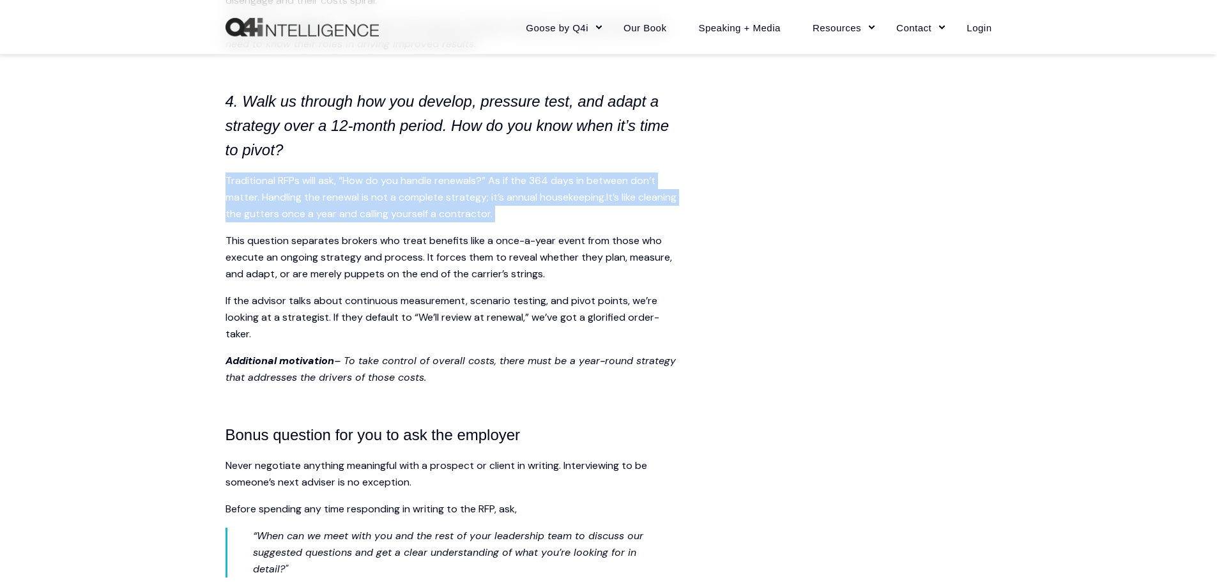
click at [423, 195] on span "Traditional RFPs will ask, “How do you handle renewals?” As if the 364 days in …" at bounding box center [440, 189] width 430 height 30
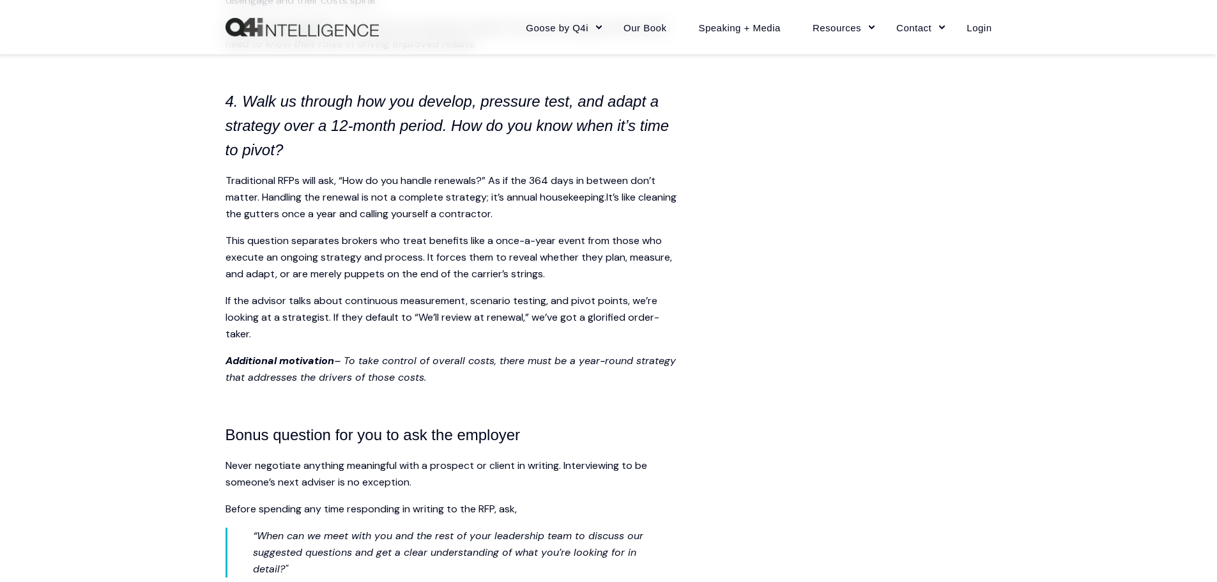
click at [438, 309] on span "If the advisor talks about continuous measurement, scenario testing, and pivot …" at bounding box center [442, 317] width 434 height 47
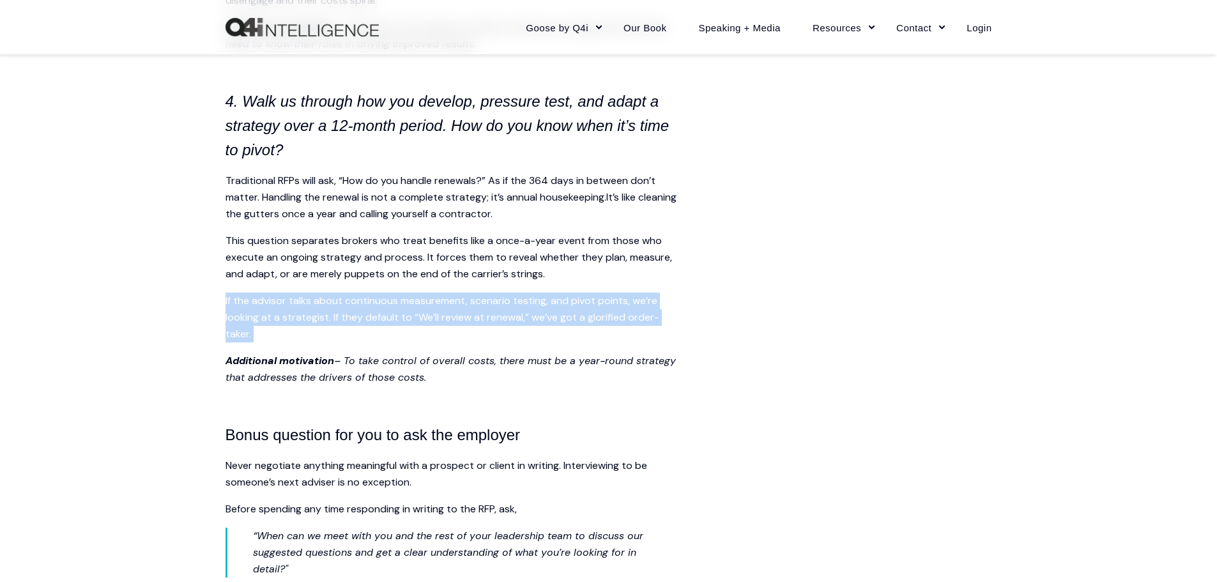
click at [438, 309] on span "If the advisor talks about continuous measurement, scenario testing, and pivot …" at bounding box center [442, 317] width 434 height 47
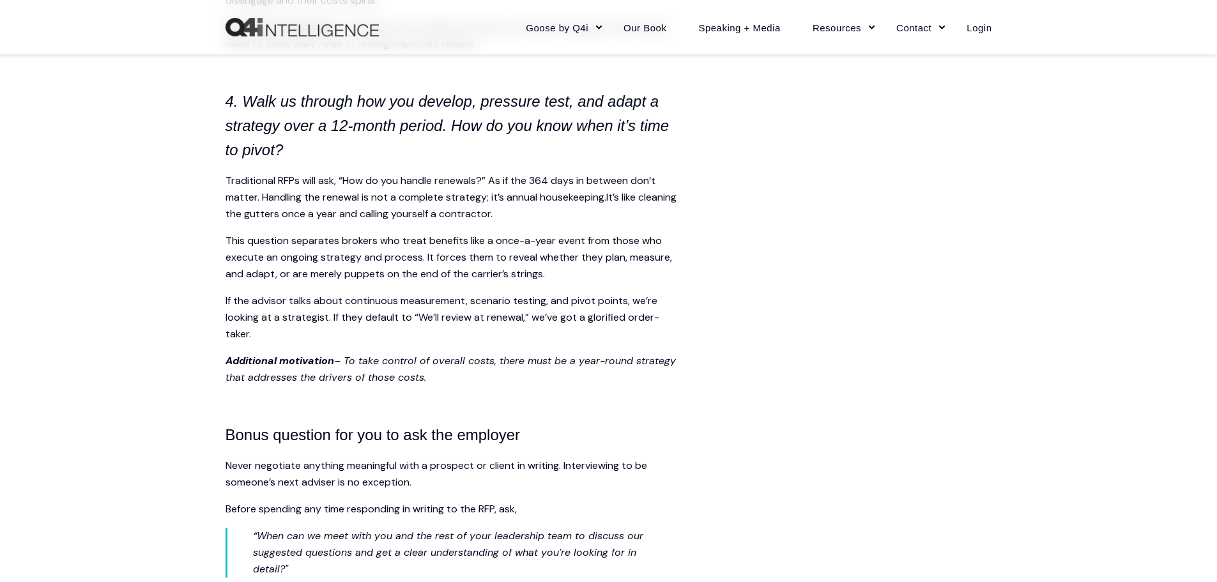
click at [439, 188] on span "Traditional RFPs will ask, “How do you handle renewals?” As if the 364 days in …" at bounding box center [440, 189] width 430 height 30
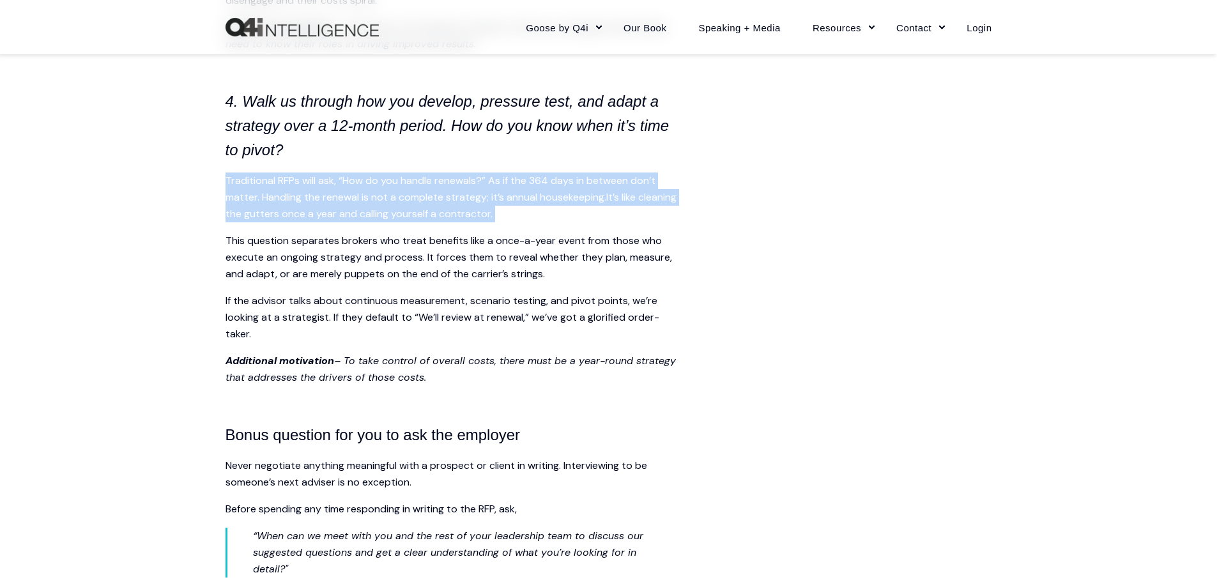
click at [439, 188] on span "Traditional RFPs will ask, “How do you handle renewals?” As if the 364 days in …" at bounding box center [440, 189] width 430 height 30
click at [420, 188] on span "Traditional RFPs will ask, “How do you handle renewals?” As if the 364 days in …" at bounding box center [440, 189] width 430 height 30
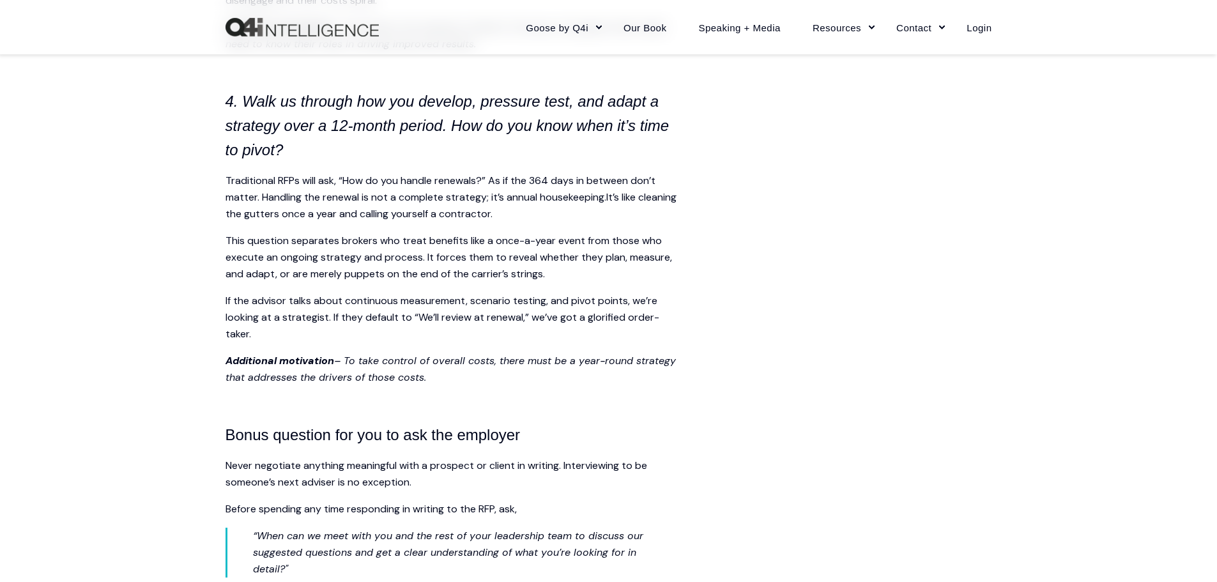
click at [425, 204] on span "Traditional RFPs will ask, “How do you handle renewals?” As if the 364 days in …" at bounding box center [440, 189] width 430 height 30
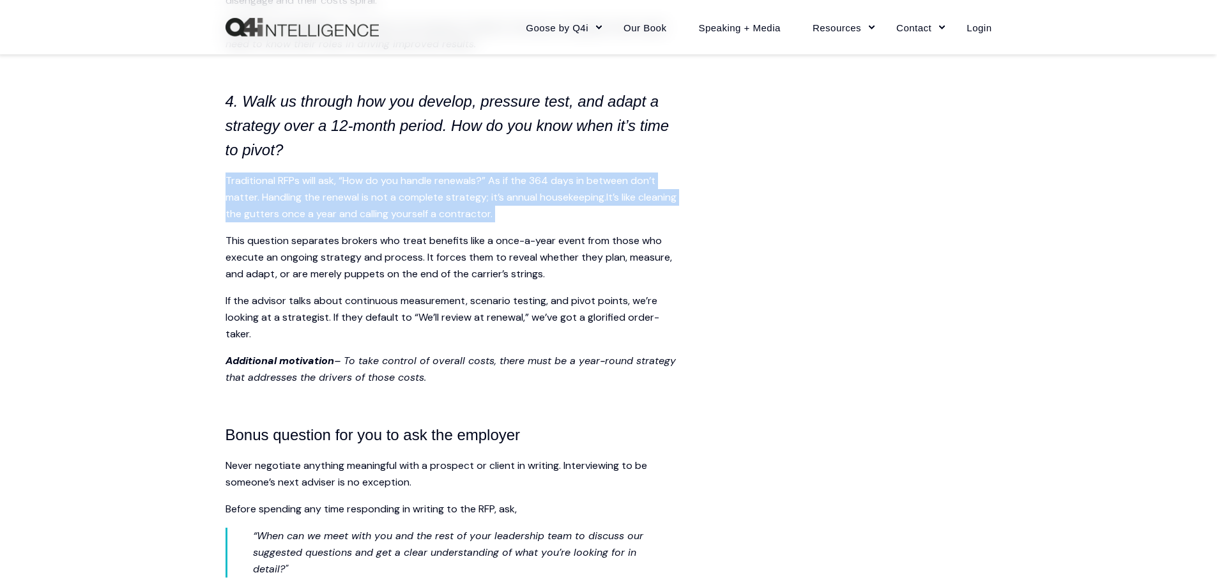
click at [425, 204] on span "Traditional RFPs will ask, “How do you handle renewals?” As if the 364 days in …" at bounding box center [440, 189] width 430 height 30
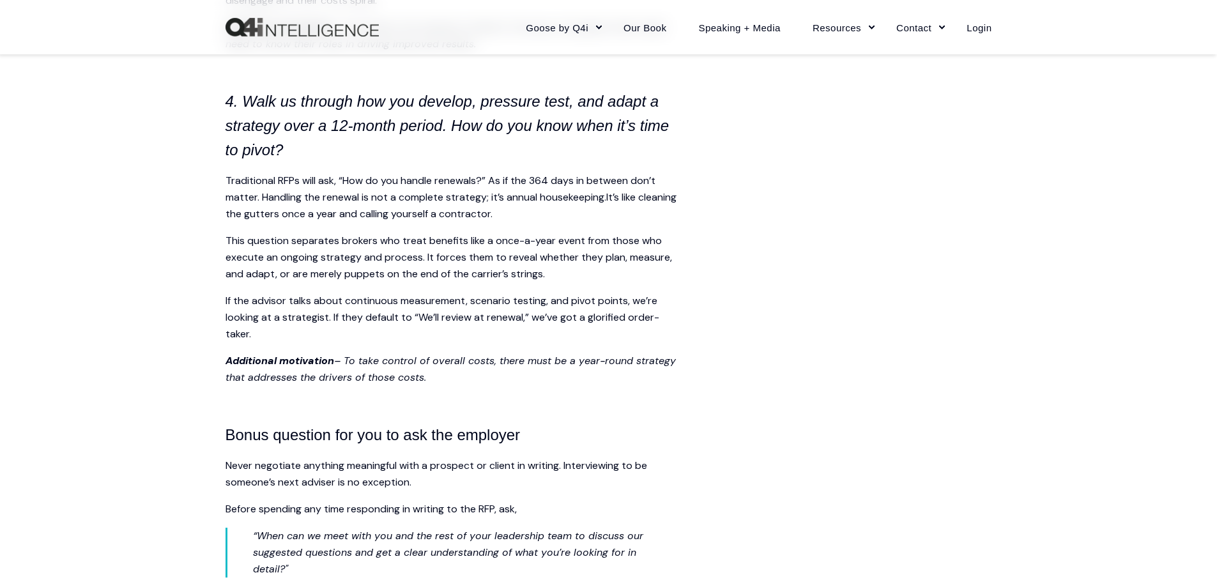
click at [443, 303] on span "If the advisor talks about continuous measurement, scenario testing, and pivot …" at bounding box center [442, 317] width 434 height 47
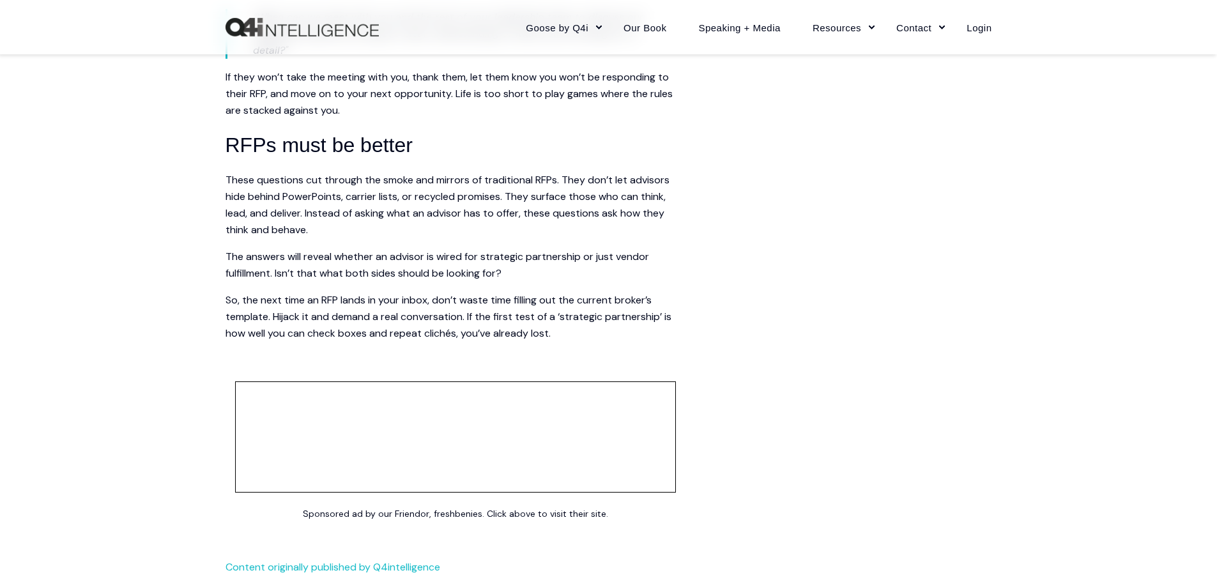
scroll to position [2683, 0]
